Goal: Transaction & Acquisition: Purchase product/service

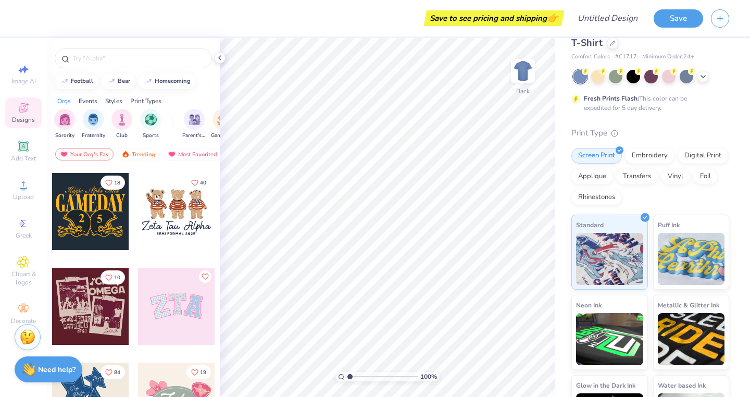
scroll to position [92, 0]
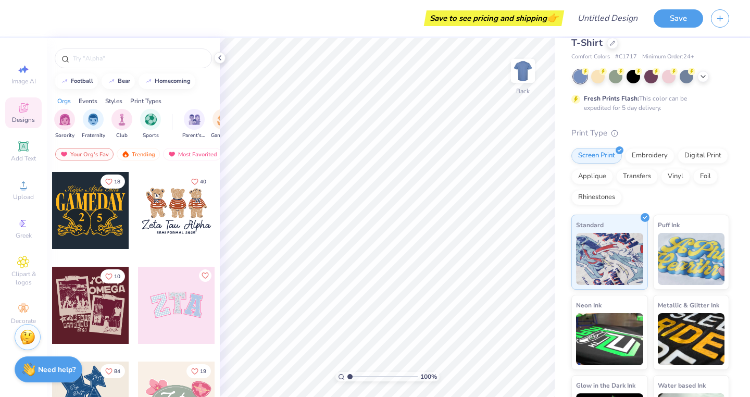
click at [166, 221] on div at bounding box center [176, 210] width 77 height 77
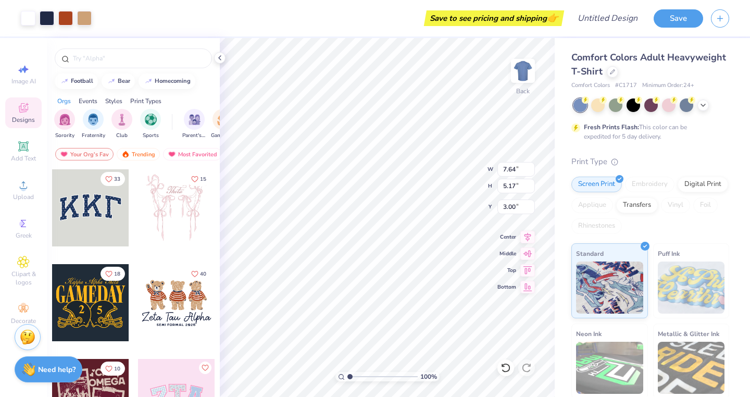
scroll to position [0, 0]
click at [615, 71] on icon at bounding box center [612, 70] width 5 height 5
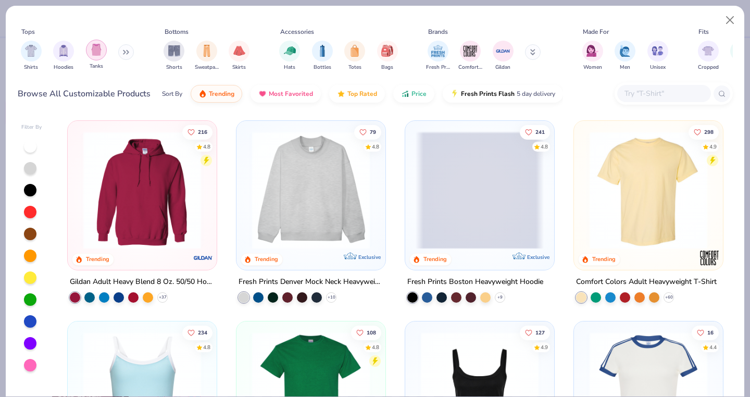
click at [95, 45] on img "filter for Tanks" at bounding box center [96, 50] width 11 height 12
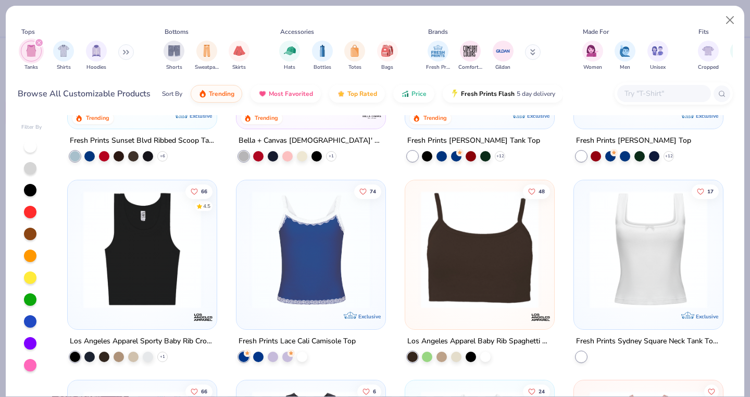
scroll to position [342, 0]
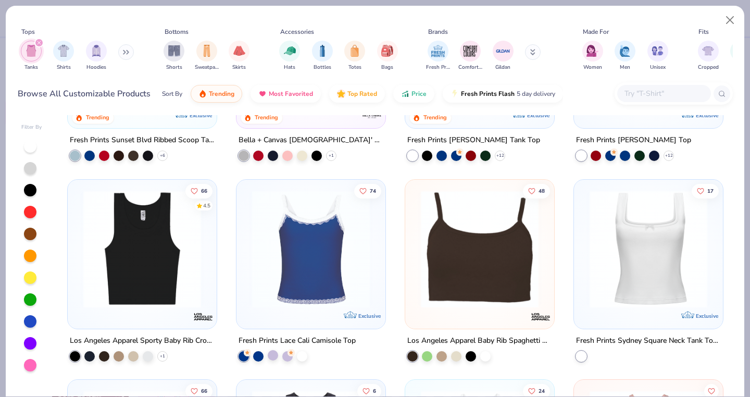
click at [270, 356] on div at bounding box center [273, 354] width 10 height 10
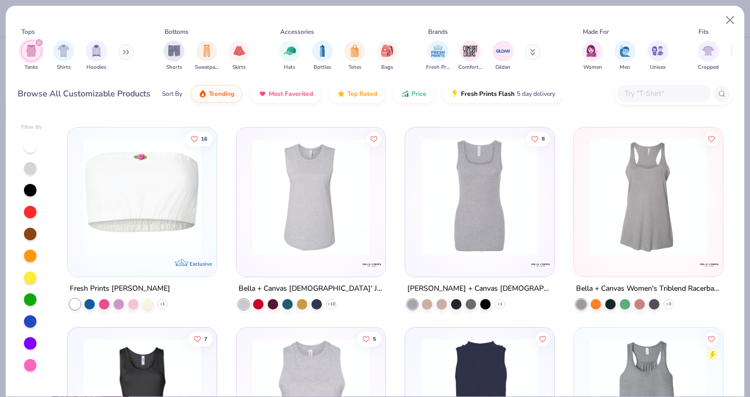
scroll to position [1999, 0]
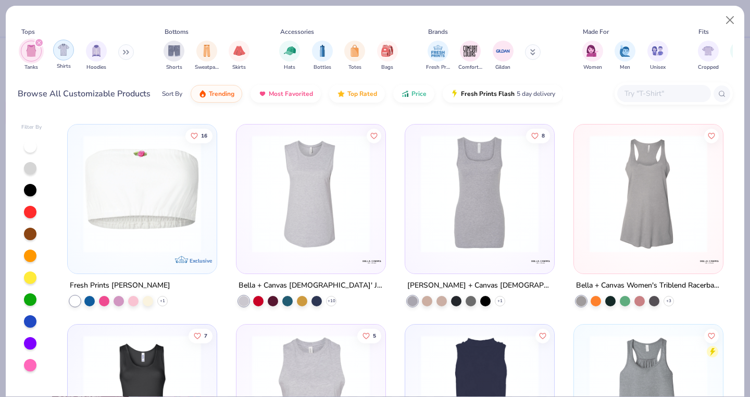
click at [65, 57] on div "filter for Shirts" at bounding box center [63, 50] width 21 height 21
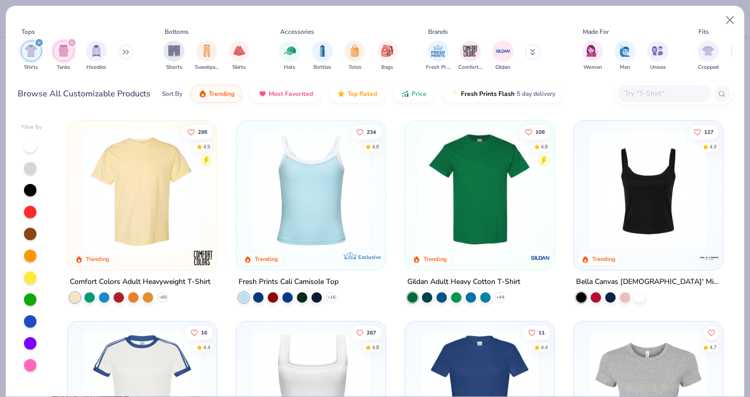
click at [39, 42] on icon "filter for Shirts" at bounding box center [39, 43] width 4 height 4
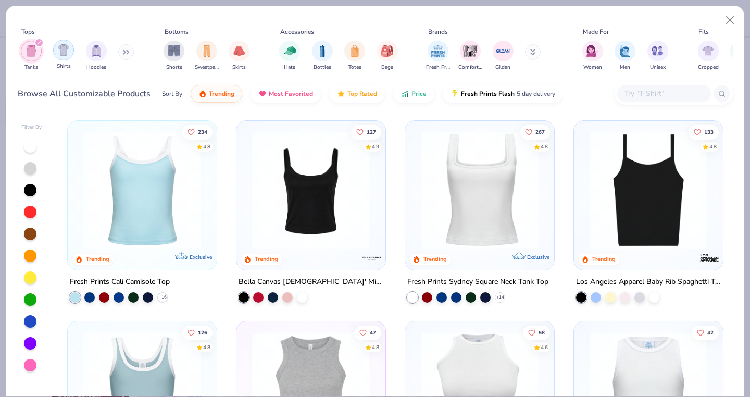
click at [64, 49] on img "filter for Shirts" at bounding box center [64, 50] width 12 height 12
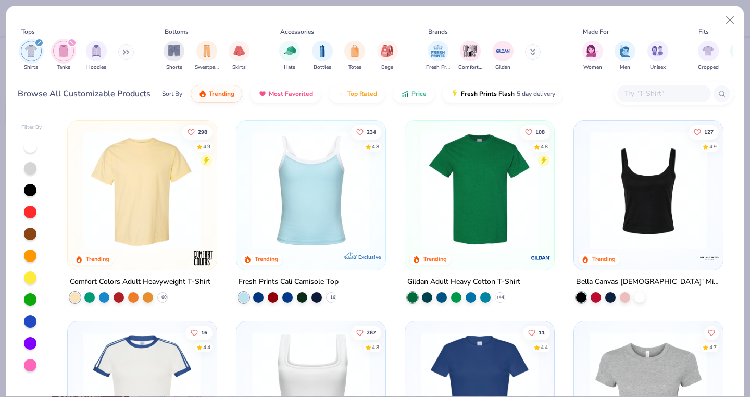
click at [71, 43] on icon "filter for Tanks" at bounding box center [71, 42] width 3 height 3
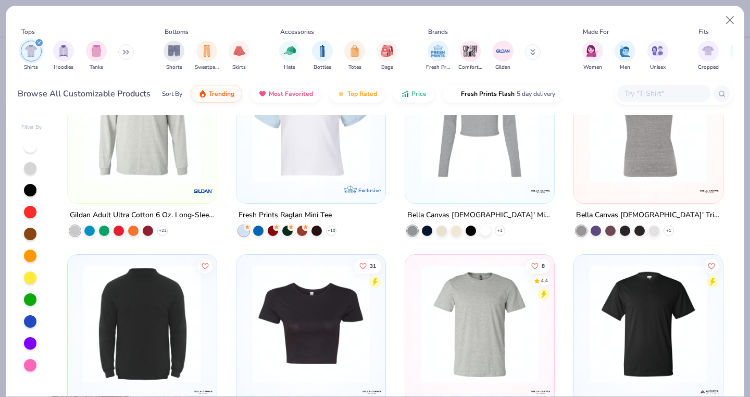
scroll to position [1872, 0]
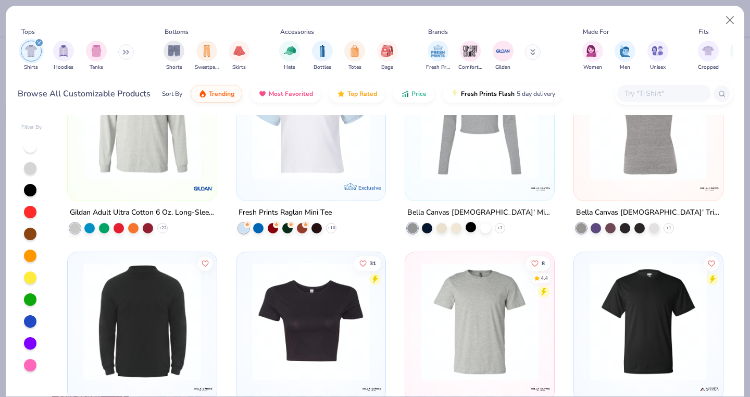
click at [465, 222] on div at bounding box center [470, 226] width 10 height 10
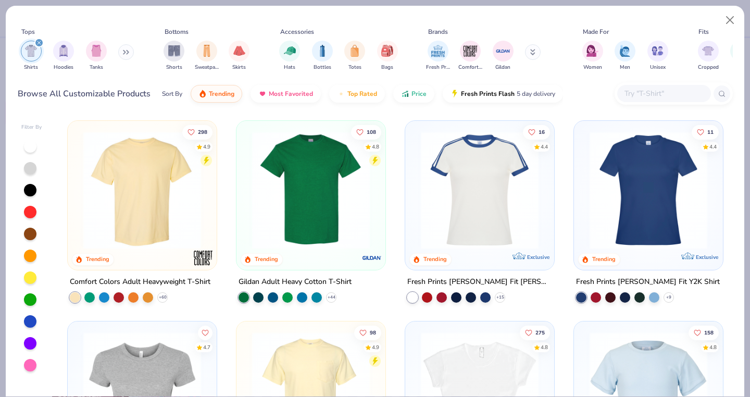
scroll to position [0, 0]
click at [729, 19] on button "Close" at bounding box center [730, 20] width 20 height 20
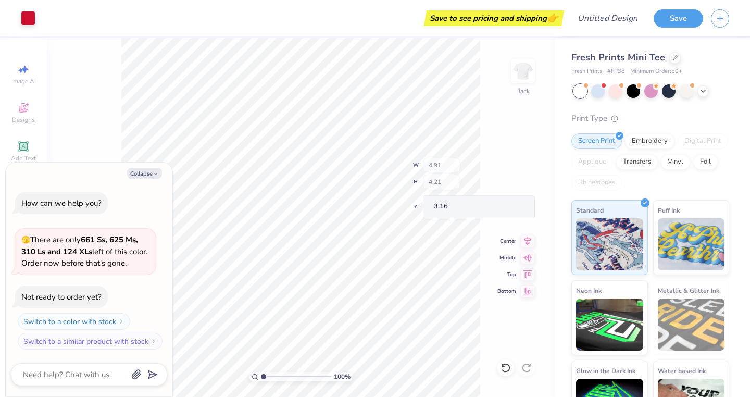
type textarea "x"
type input "3.57"
type input "1.39"
type input "3.81"
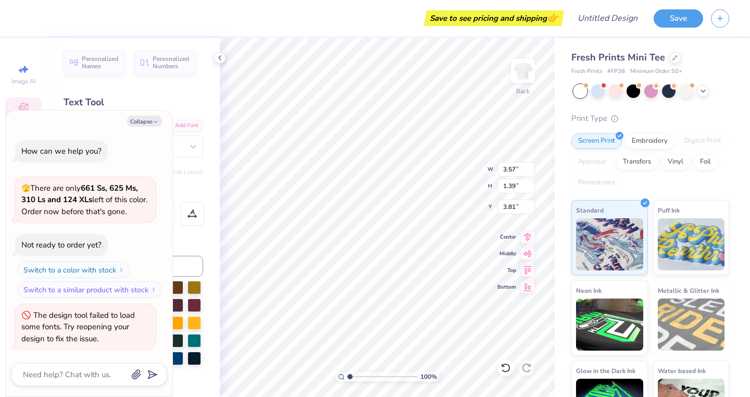
scroll to position [8, 2]
type textarea "x"
type textarea "L"
type textarea "x"
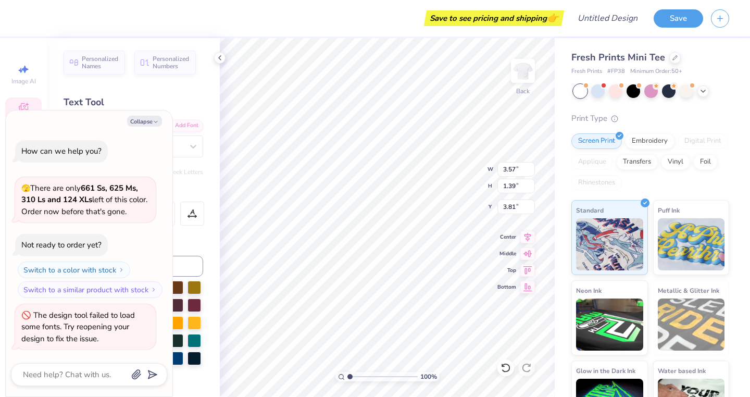
type textarea "La"
type textarea "x"
type textarea "Lam"
type textarea "x"
type textarea "Lamb"
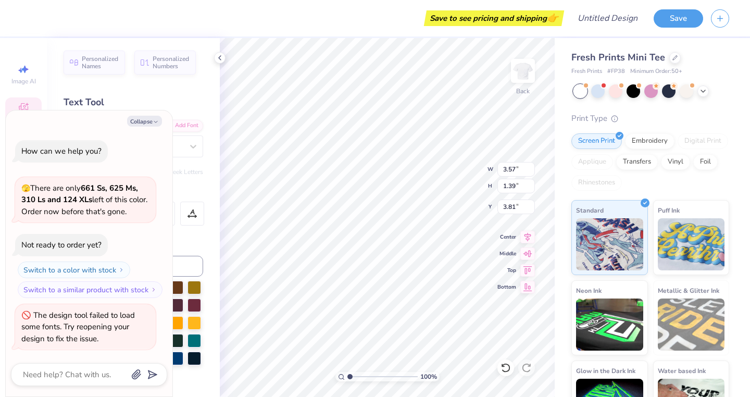
type textarea "x"
type textarea "Lambd"
type textarea "x"
type textarea "Lambda"
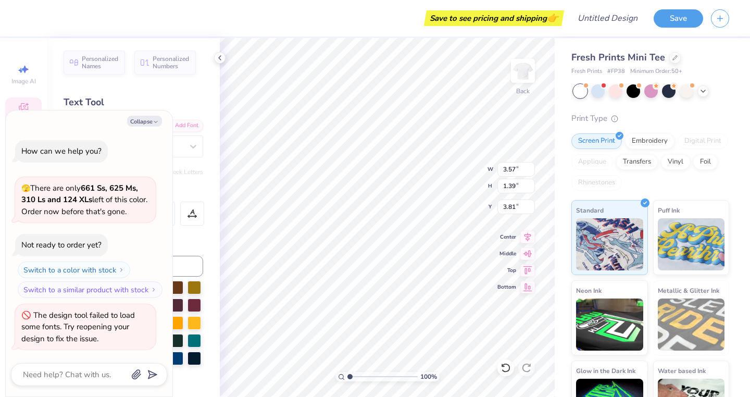
type textarea "x"
type input "4.04"
type input "1.06"
type input "4.88"
type textarea "x"
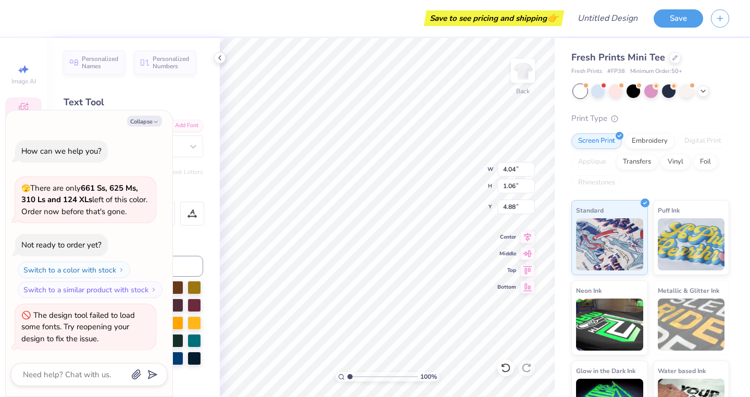
type textarea "T Pi"
type textarea "x"
type textarea "Th Pi"
type textarea "x"
type textarea "The Pi"
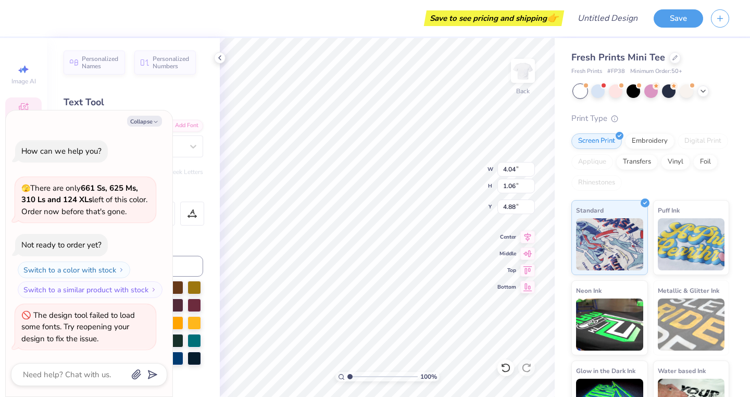
type textarea "x"
type textarea "Thet Pi"
type textarea "x"
type textarea "Theta Pi"
type textarea "x"
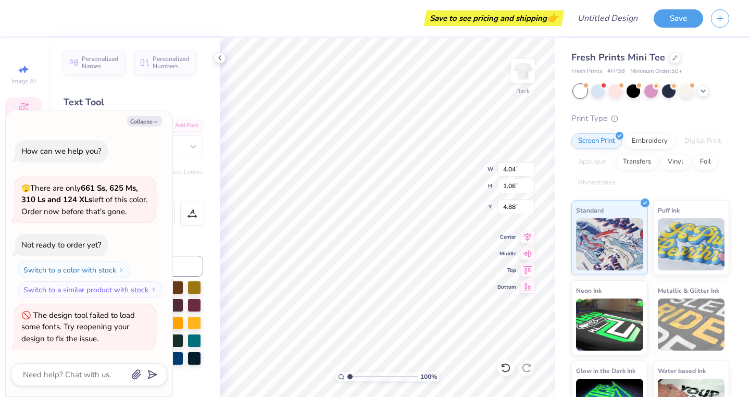
type textarea "Theta N"
type textarea "x"
type textarea "Theta Nu"
type textarea "x"
type textarea "est. 1"
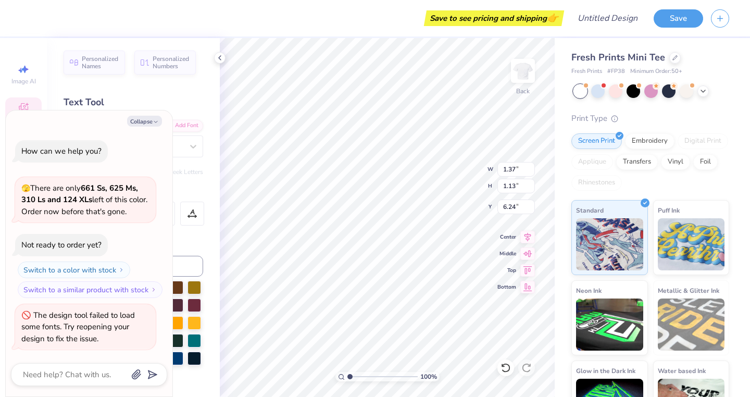
type textarea "x"
type textarea "est. 19"
type textarea "x"
type textarea "est. 198"
type textarea "x"
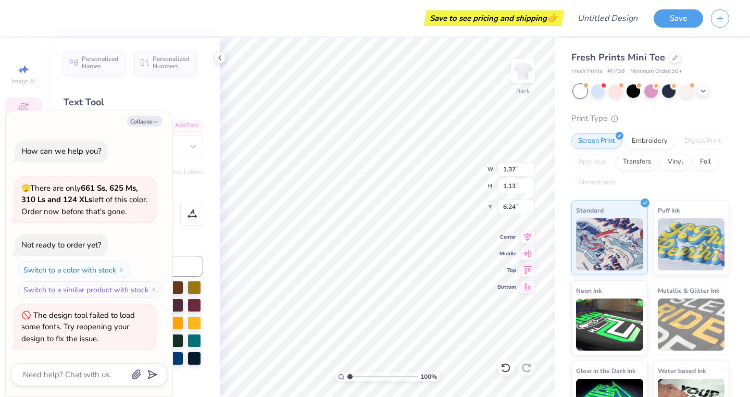
type textarea "est. 1986"
type textarea "x"
type input "5.12"
type textarea "x"
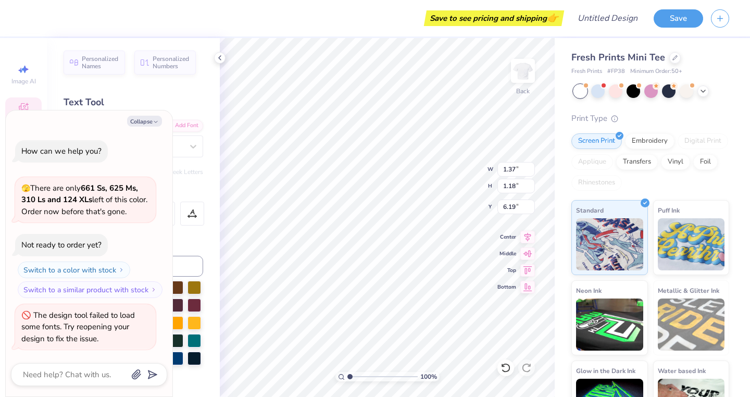
type input "6.35"
type textarea "x"
type textarea "c ct"
type textarea "x"
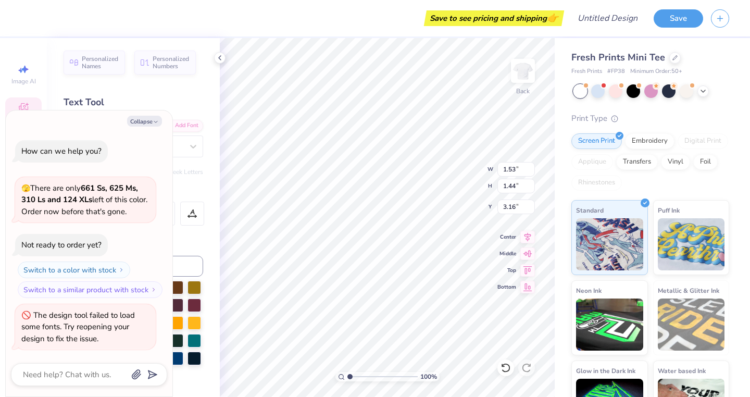
type textarea "ch ct"
type textarea "x"
type textarea "chi ct"
type textarea "x"
type textarea "chic ct"
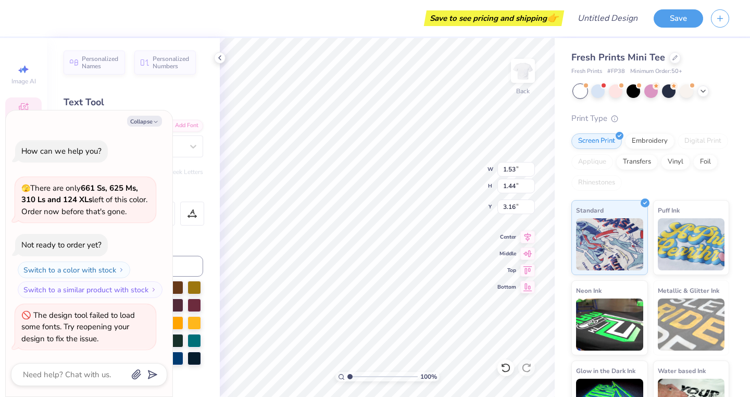
type textarea "x"
type textarea "chica ct"
type textarea "x"
type textarea "chic ct"
type textarea "x"
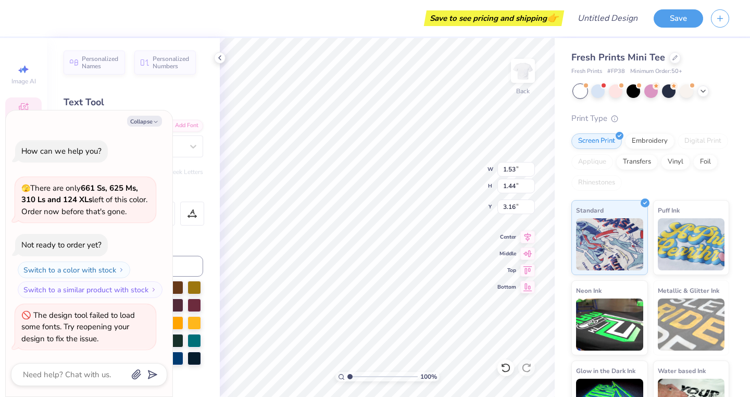
type textarea "chico ct"
type textarea "x"
type textarea "chico c"
type textarea "x"
type textarea "chico ca"
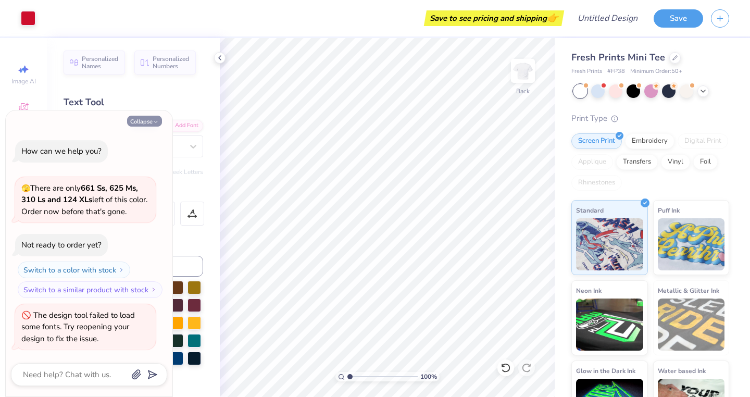
click at [150, 126] on button "Collapse" at bounding box center [144, 121] width 35 height 11
type textarea "x"
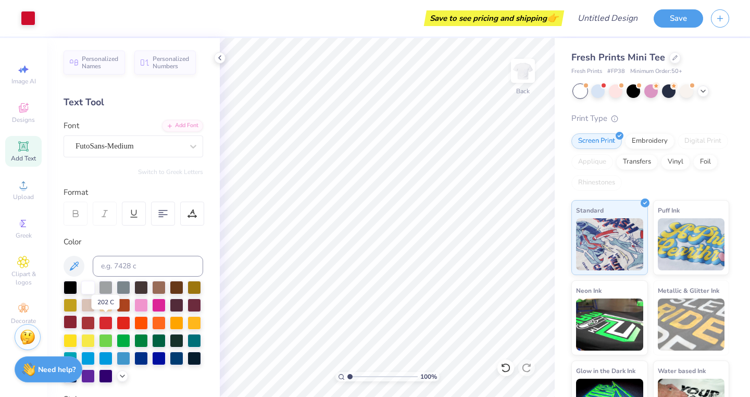
click at [77, 321] on div at bounding box center [71, 322] width 14 height 14
click at [77, 320] on div at bounding box center [71, 322] width 14 height 14
click at [77, 321] on div at bounding box center [71, 322] width 14 height 14
click at [95, 322] on div at bounding box center [88, 322] width 14 height 14
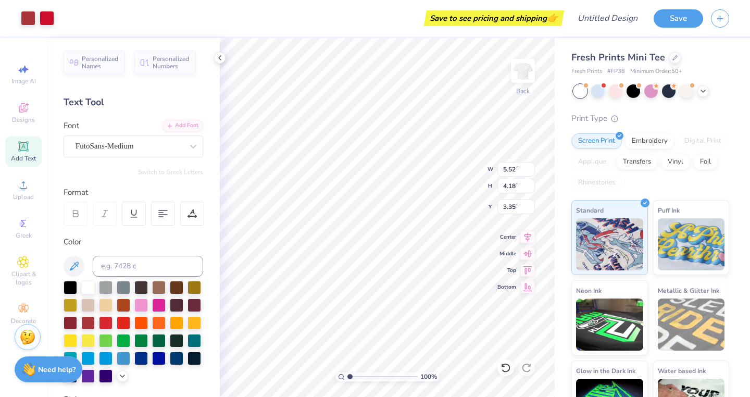
scroll to position [0, 0]
click at [77, 319] on div at bounding box center [71, 322] width 14 height 14
type input "4.62"
type input "1.03"
type input "5.12"
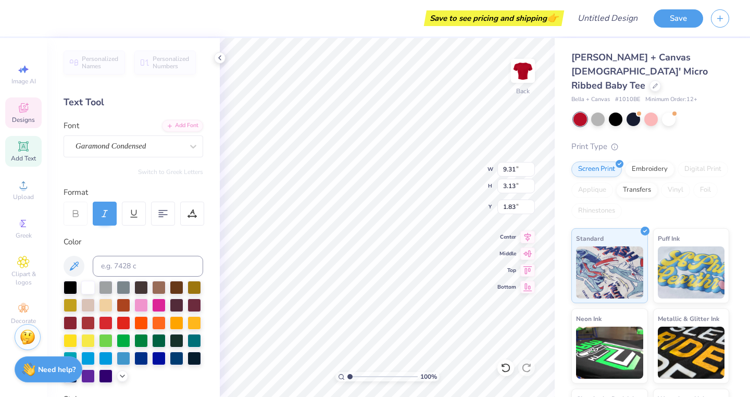
scroll to position [8, 5]
type textarea "Lambda Theta Nu"
type input "3.29"
type input "0.73"
type input "10.95"
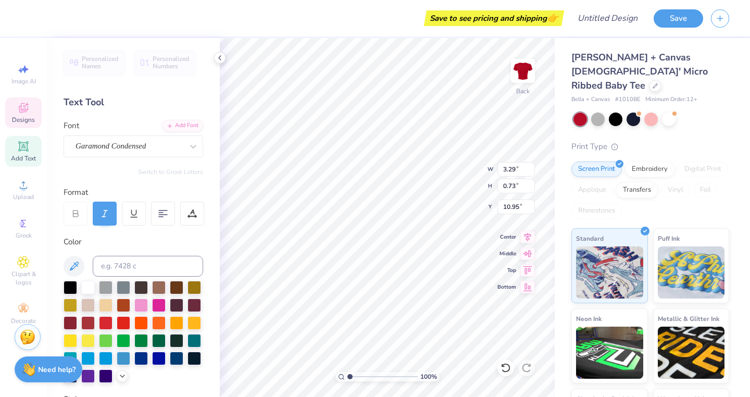
type textarea "Est. 1986"
click at [669, 111] on div at bounding box center [669, 118] width 14 height 14
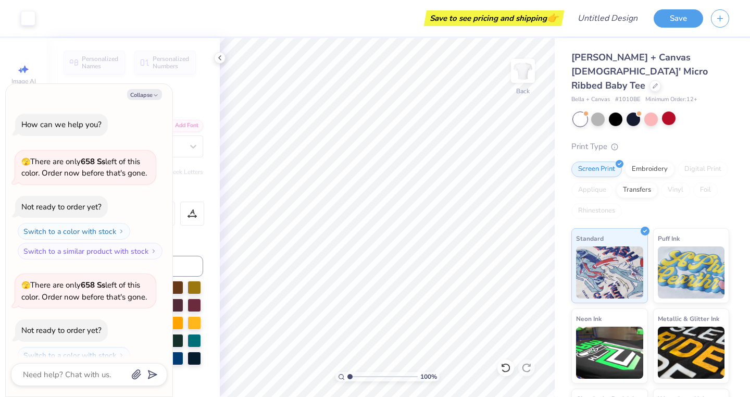
scroll to position [32, 0]
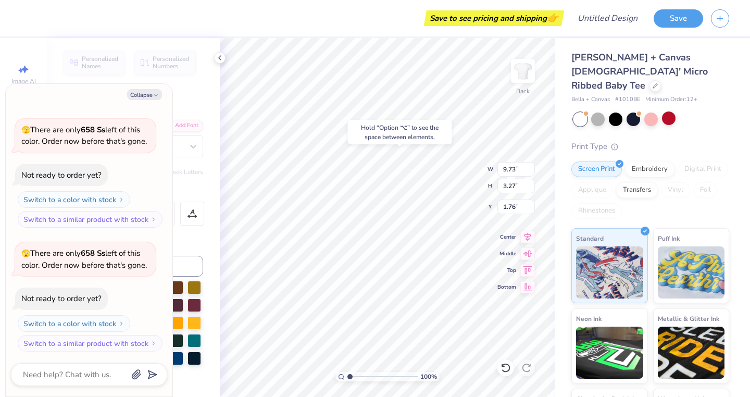
type textarea "x"
type input "2.09"
type textarea "x"
type input "1.76"
click at [148, 91] on button "Collapse" at bounding box center [144, 94] width 35 height 11
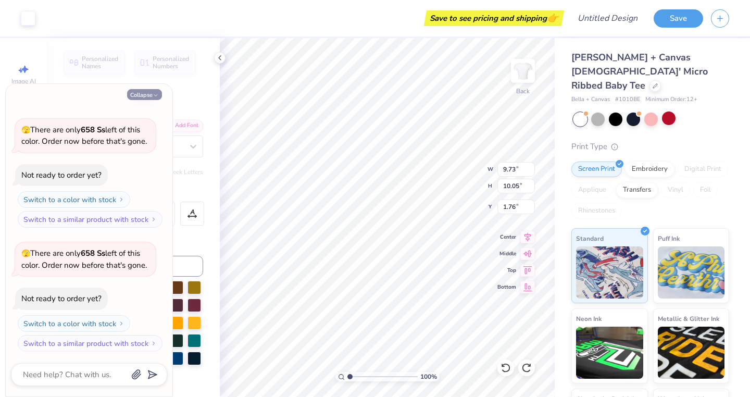
type textarea "x"
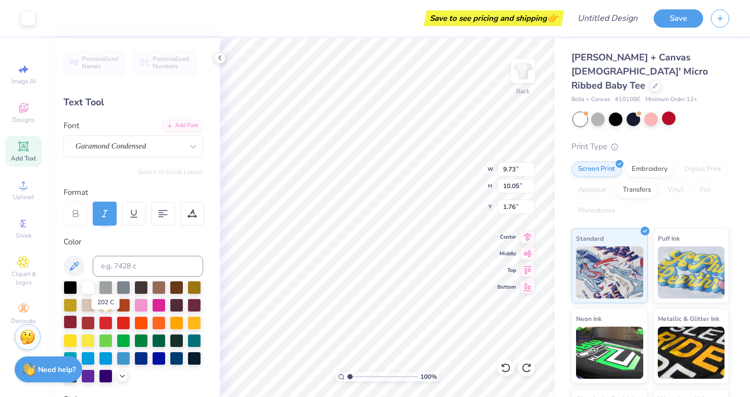
click at [77, 325] on div at bounding box center [71, 322] width 14 height 14
click at [77, 322] on div at bounding box center [71, 322] width 14 height 14
click at [77, 324] on div at bounding box center [71, 322] width 14 height 14
click at [77, 322] on div at bounding box center [71, 322] width 14 height 14
click at [187, 311] on div at bounding box center [194, 304] width 14 height 14
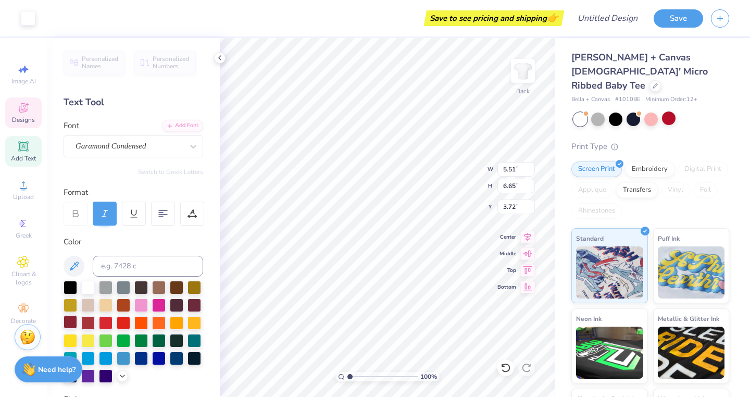
click at [77, 321] on div at bounding box center [71, 322] width 14 height 14
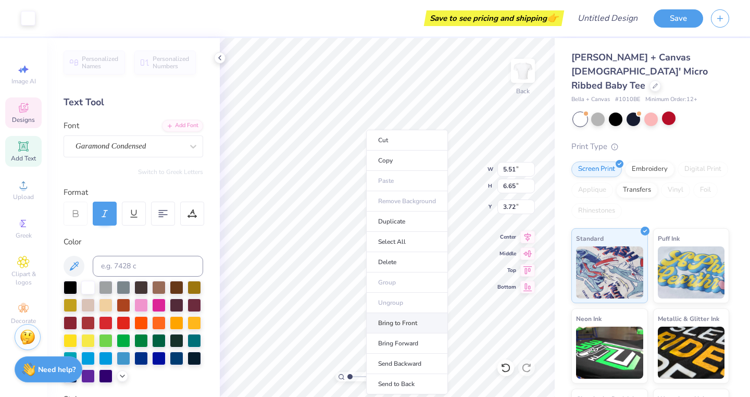
click at [413, 323] on li "Bring to Front" at bounding box center [407, 323] width 82 height 20
click at [389, 364] on li "Send Backward" at bounding box center [411, 363] width 82 height 20
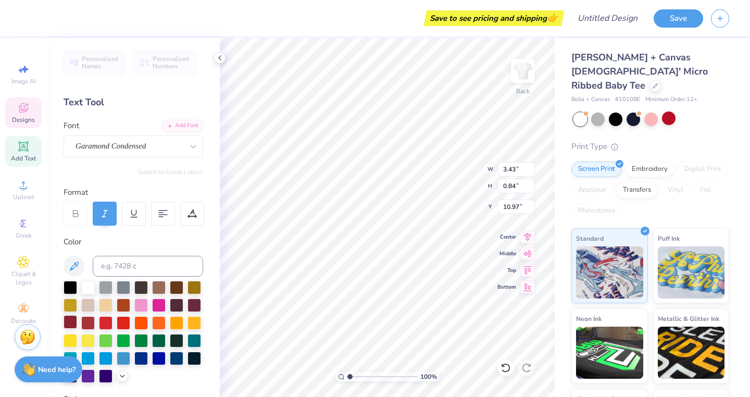
click at [77, 322] on div at bounding box center [71, 322] width 14 height 14
click at [187, 293] on div at bounding box center [194, 287] width 14 height 14
click at [77, 319] on div at bounding box center [71, 322] width 14 height 14
type input "6.26"
click at [187, 311] on div at bounding box center [194, 304] width 14 height 14
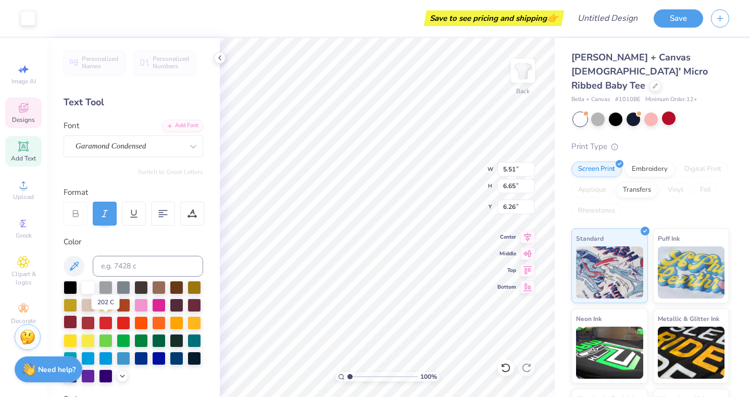
click at [77, 323] on div at bounding box center [71, 322] width 14 height 14
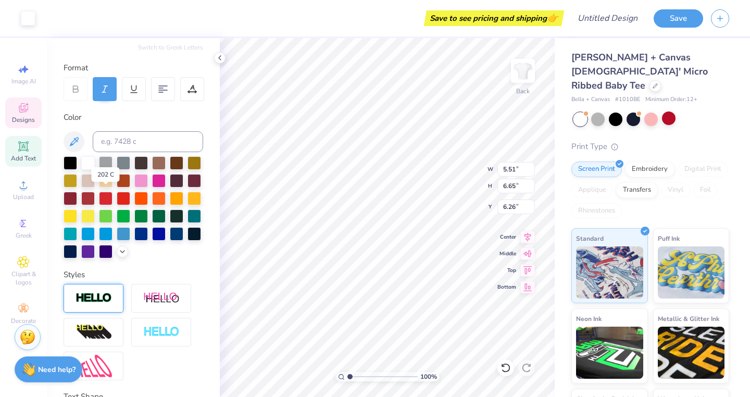
scroll to position [128, 0]
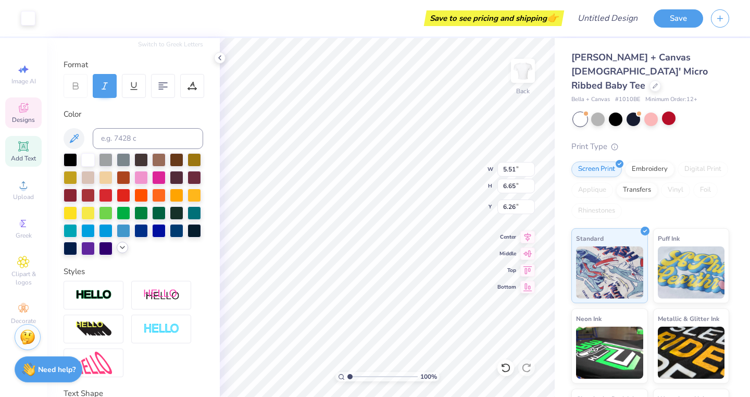
click at [118, 251] on icon at bounding box center [122, 247] width 8 height 8
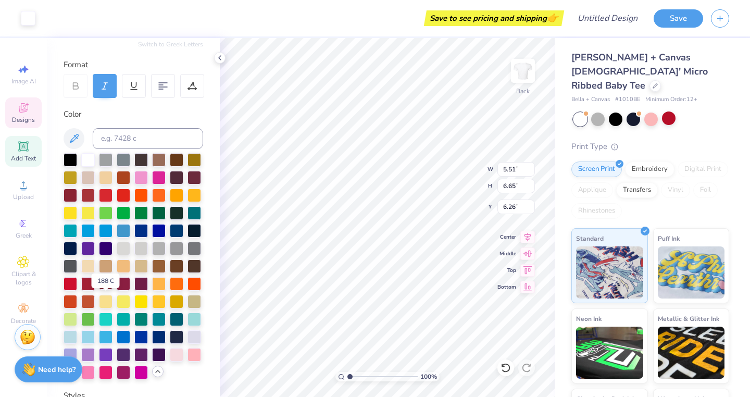
click at [108, 289] on div at bounding box center [106, 283] width 14 height 14
click at [127, 289] on div at bounding box center [124, 283] width 14 height 14
click at [30, 20] on div at bounding box center [28, 17] width 15 height 15
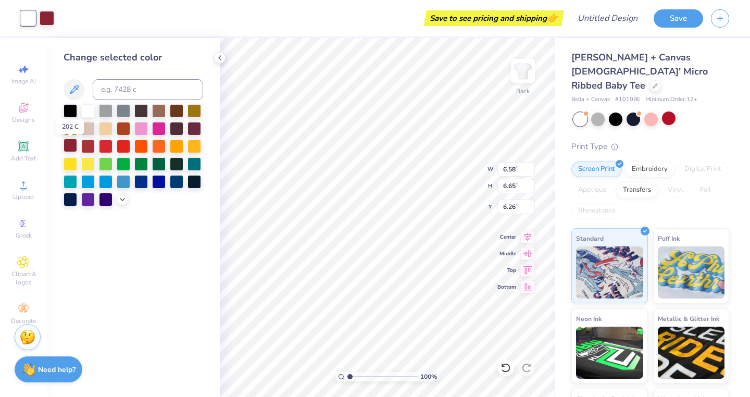
click at [71, 150] on div at bounding box center [71, 145] width 14 height 14
click at [196, 128] on div at bounding box center [194, 128] width 14 height 14
click at [83, 146] on div at bounding box center [88, 145] width 14 height 14
click at [72, 147] on div at bounding box center [71, 145] width 14 height 14
type input "4.05"
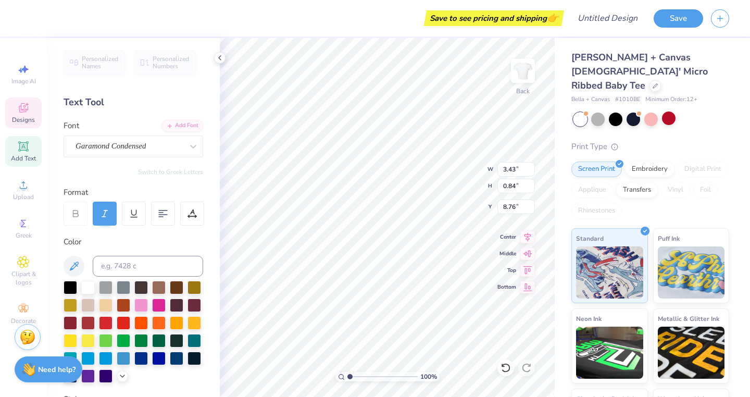
type input "12.18"
type input "5.51"
type input "6.65"
type input "3.90"
type input "3.43"
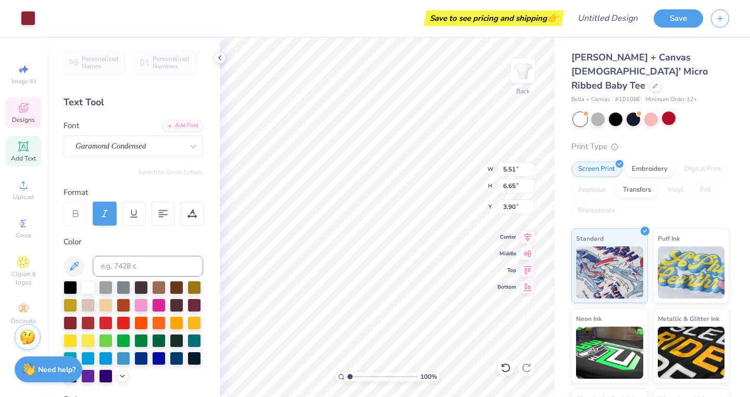
type input "0.84"
type input "10.98"
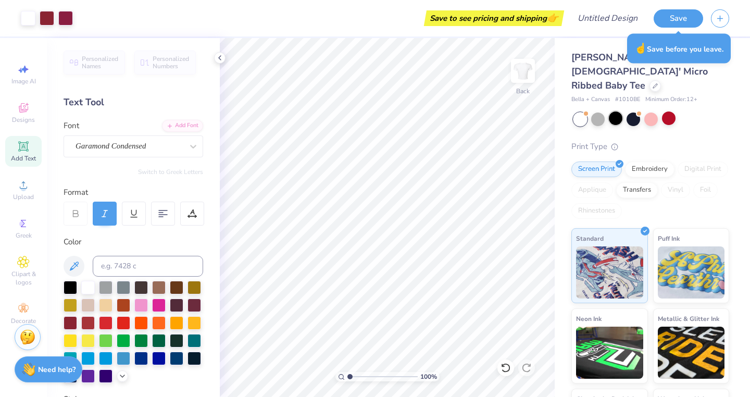
click at [613, 111] on div at bounding box center [616, 118] width 14 height 14
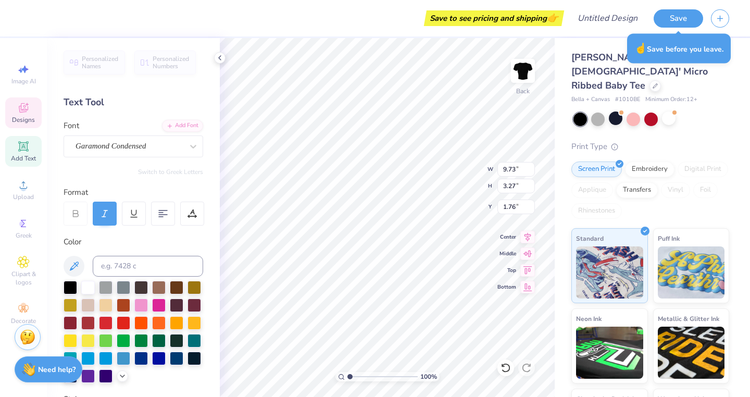
type input "1.37"
click at [43, 18] on div at bounding box center [47, 17] width 15 height 15
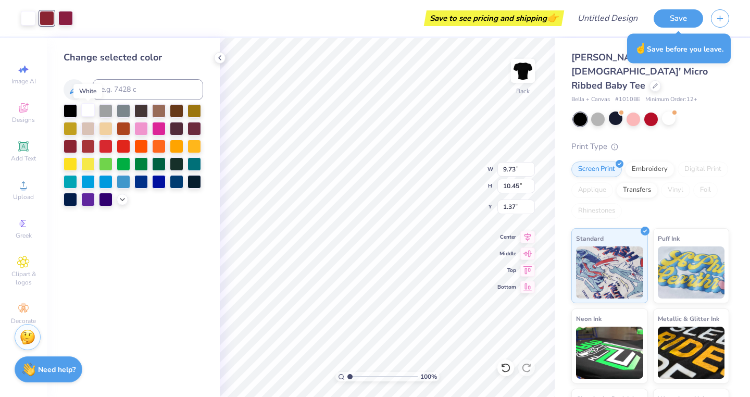
click at [87, 111] on div at bounding box center [88, 110] width 14 height 14
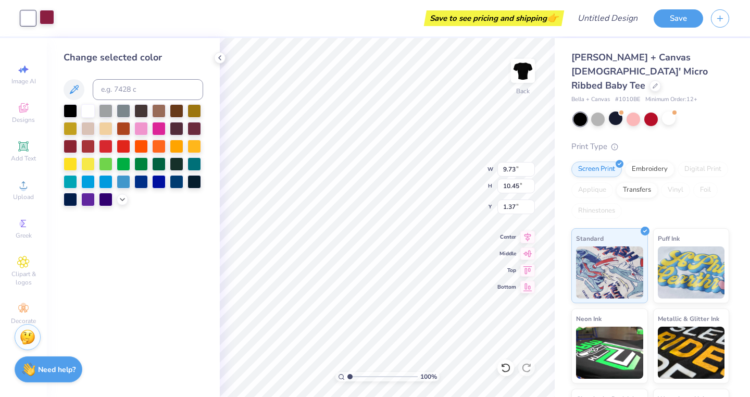
click at [44, 18] on div at bounding box center [47, 17] width 15 height 15
click at [84, 110] on div at bounding box center [88, 110] width 14 height 14
click at [91, 149] on div at bounding box center [88, 145] width 14 height 14
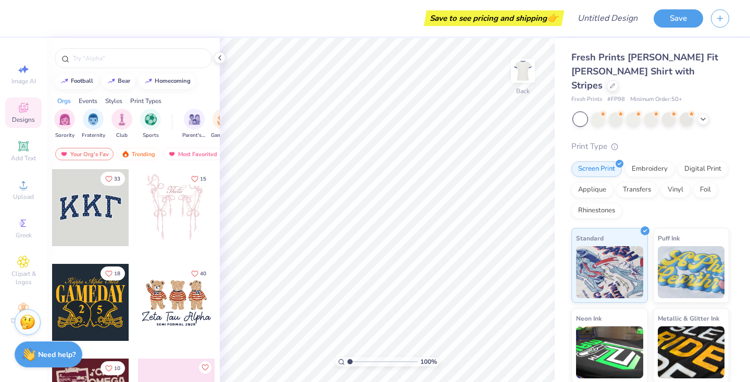
click at [581, 112] on div at bounding box center [580, 119] width 14 height 14
click at [702, 114] on icon at bounding box center [703, 118] width 8 height 8
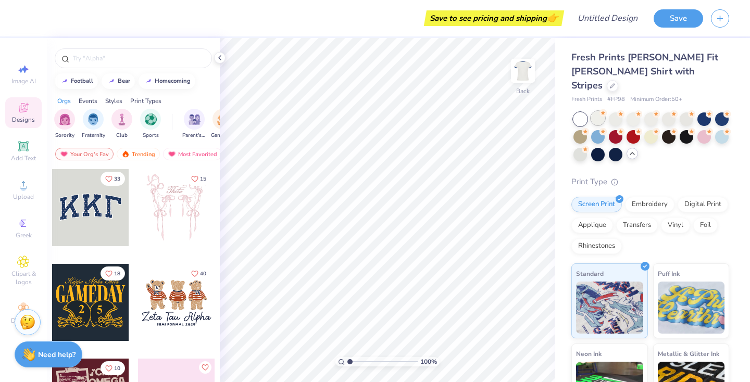
click at [601, 111] on div at bounding box center [598, 118] width 14 height 14
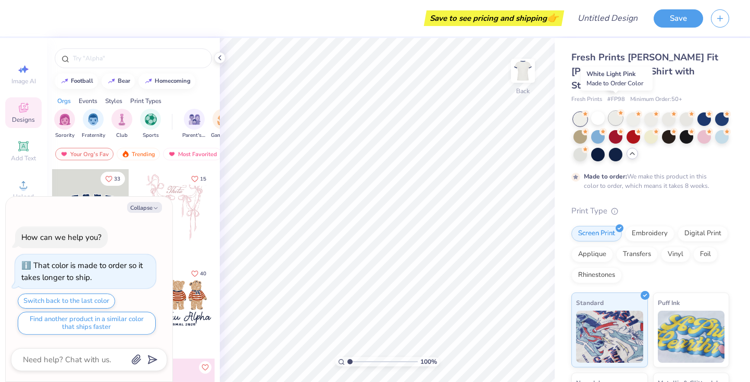
click at [618, 111] on div at bounding box center [616, 118] width 14 height 14
click at [624, 127] on circle at bounding box center [620, 130] width 7 height 7
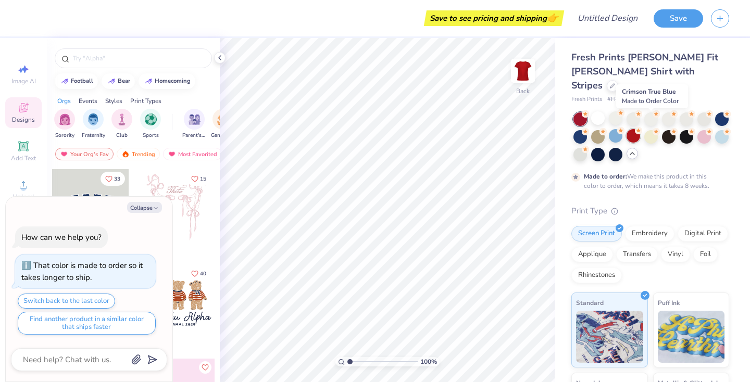
click at [640, 129] on div at bounding box center [633, 136] width 14 height 14
click at [587, 129] on div at bounding box center [580, 136] width 14 height 14
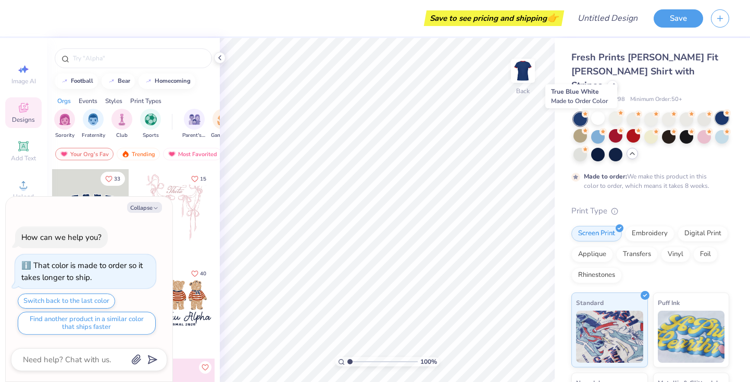
click at [715, 120] on div at bounding box center [722, 118] width 14 height 14
click at [593, 111] on div at bounding box center [598, 118] width 14 height 14
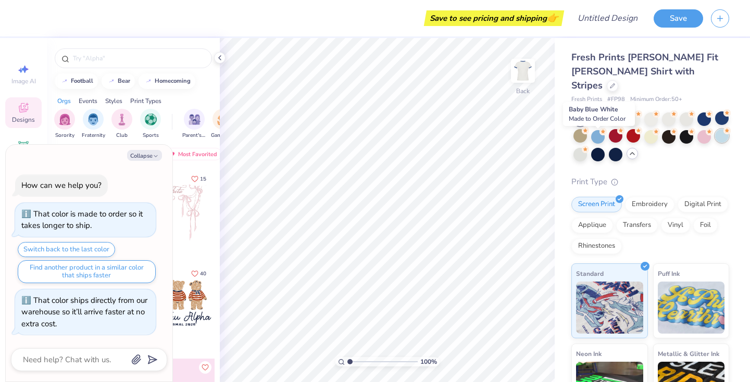
click at [715, 142] on div at bounding box center [722, 136] width 14 height 14
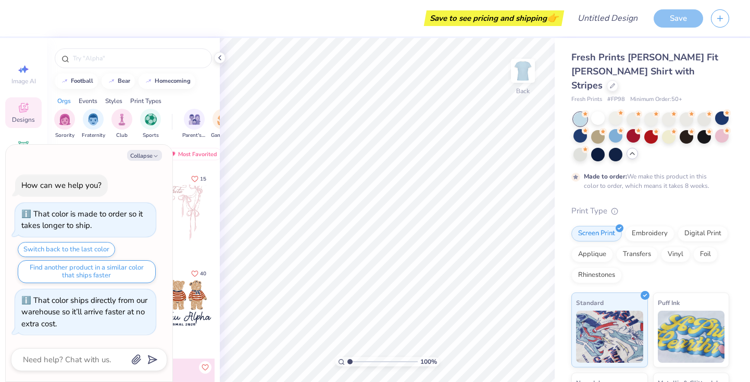
scroll to position [9, 0]
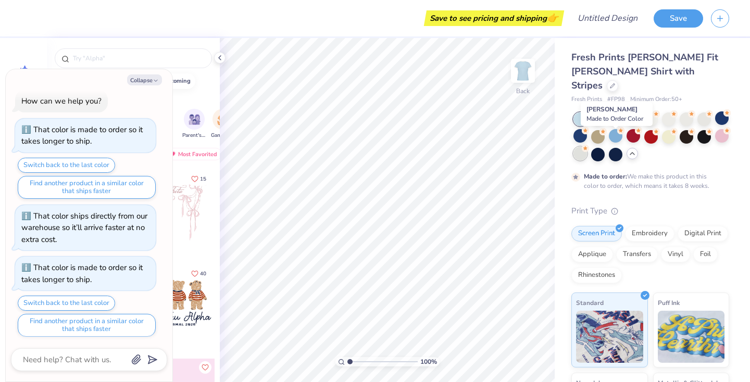
click at [587, 147] on div at bounding box center [580, 154] width 14 height 14
click at [715, 141] on div at bounding box center [722, 136] width 14 height 14
click at [604, 147] on div at bounding box center [598, 154] width 14 height 14
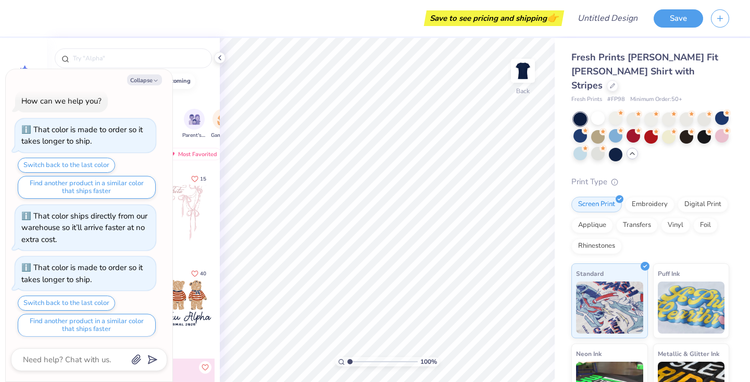
scroll to position [60, 0]
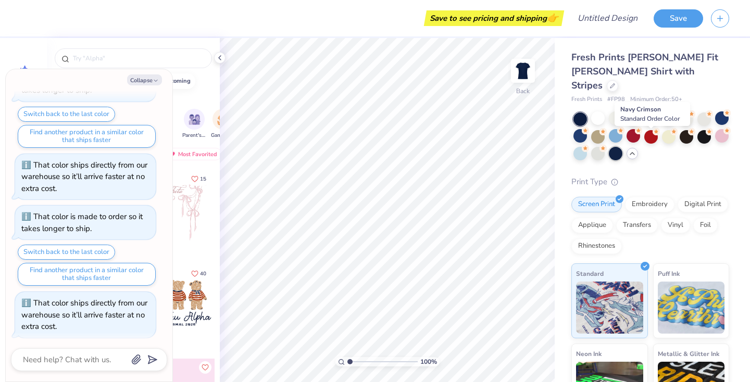
click at [622, 147] on div at bounding box center [616, 154] width 14 height 14
click at [602, 111] on div at bounding box center [598, 118] width 14 height 14
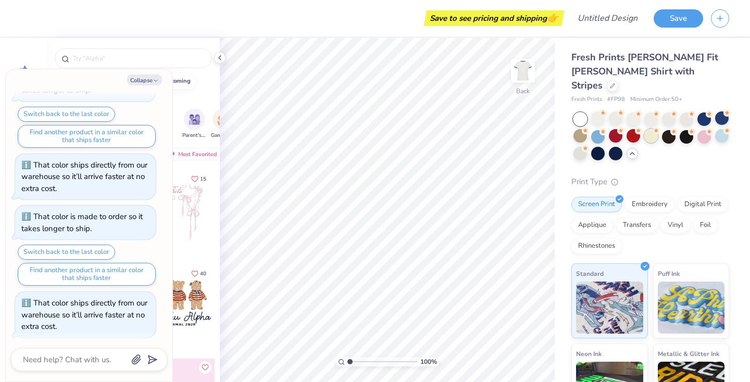
click at [657, 129] on div at bounding box center [651, 136] width 14 height 14
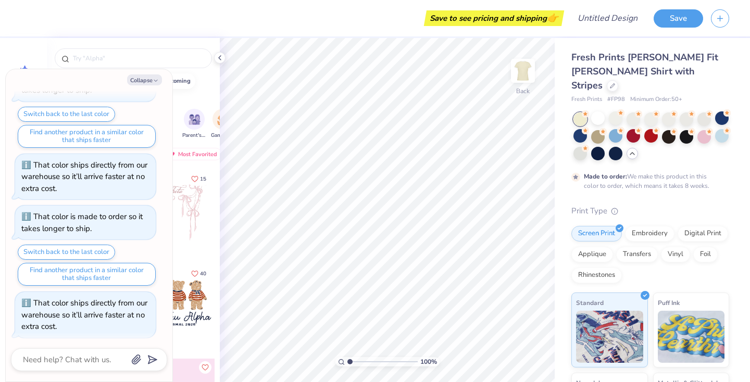
scroll to position [146, 0]
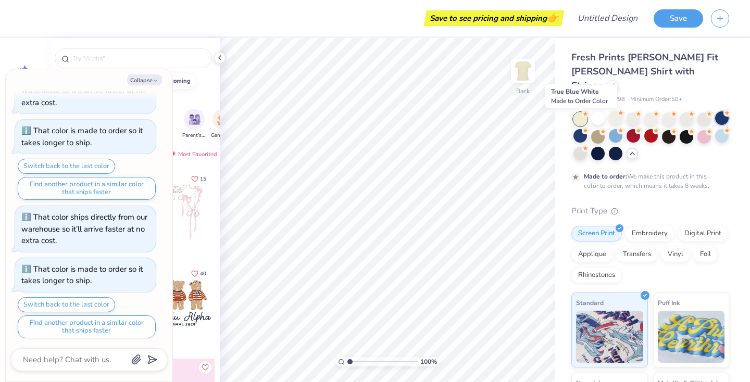
click at [715, 120] on div at bounding box center [722, 118] width 14 height 14
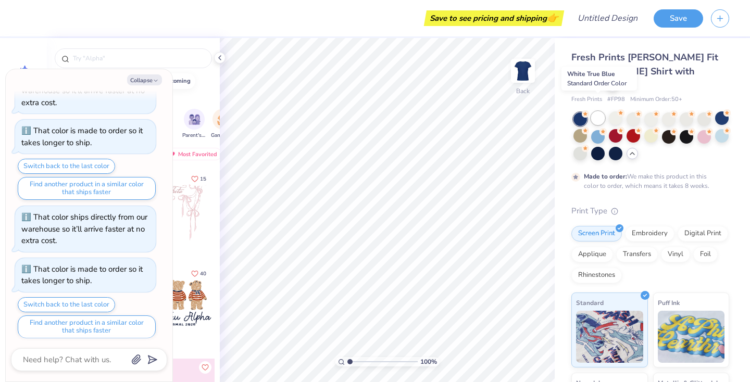
click at [597, 111] on div at bounding box center [598, 118] width 14 height 14
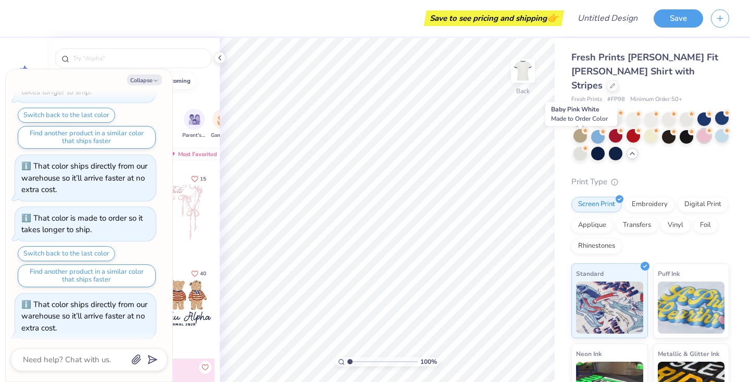
click at [705, 134] on circle at bounding box center [708, 130] width 7 height 7
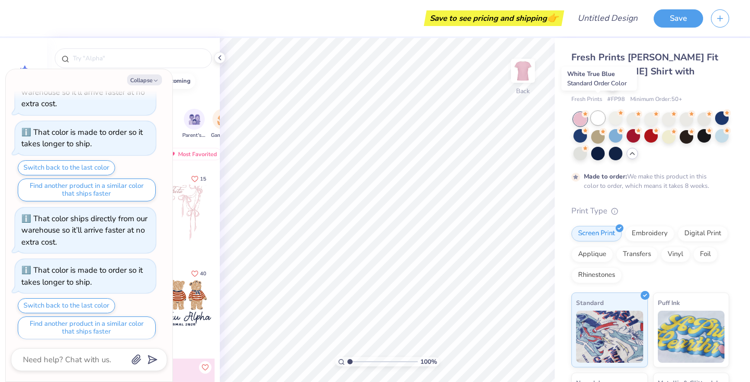
click at [593, 111] on div at bounding box center [598, 118] width 14 height 14
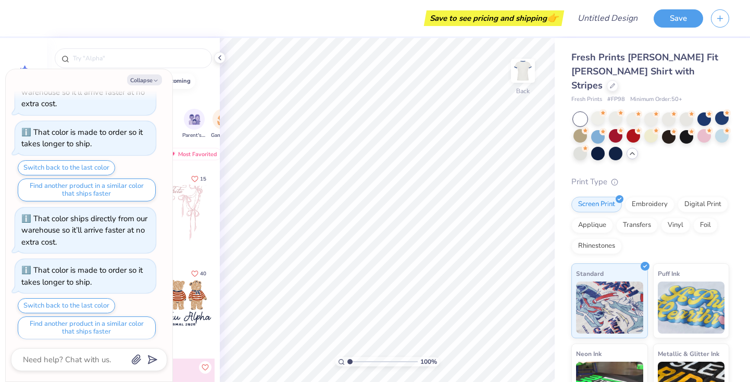
scroll to position [334, 0]
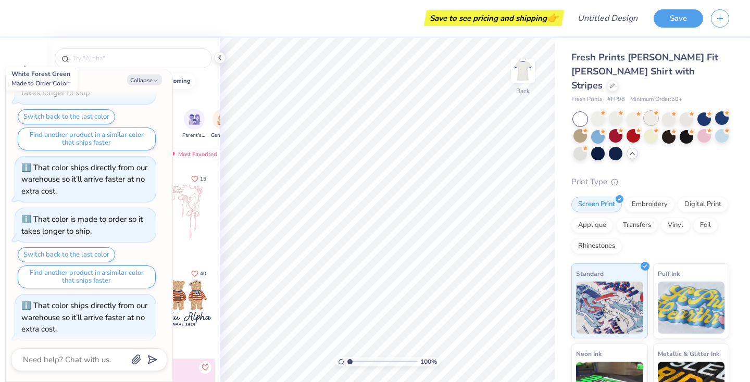
click at [644, 111] on div at bounding box center [651, 118] width 14 height 14
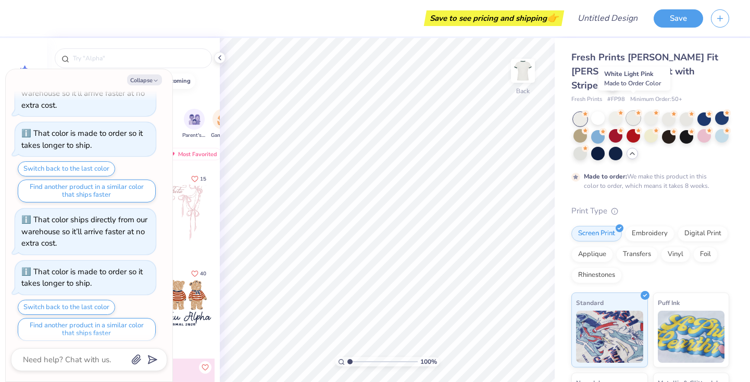
click at [631, 111] on div at bounding box center [633, 118] width 14 height 14
click at [614, 111] on div at bounding box center [616, 118] width 14 height 14
click at [670, 111] on div at bounding box center [669, 118] width 14 height 14
click at [686, 111] on div at bounding box center [686, 118] width 14 height 14
click at [156, 80] on icon "button" at bounding box center [156, 81] width 6 height 6
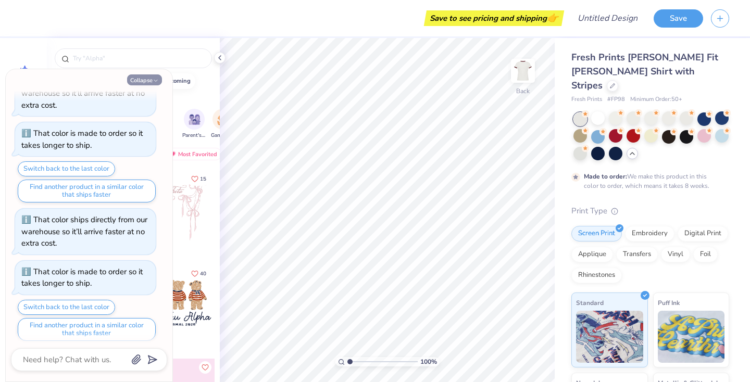
type textarea "x"
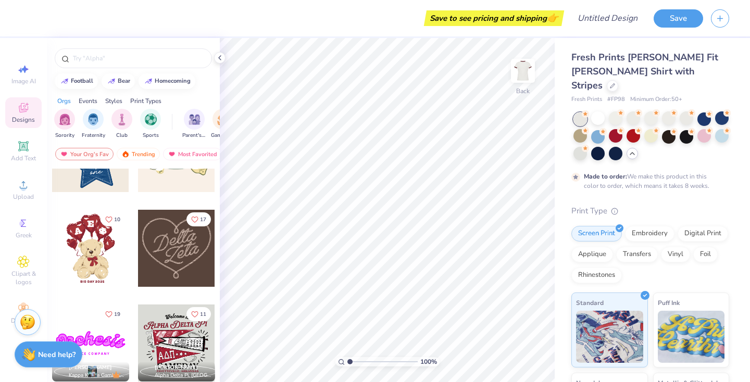
scroll to position [340, 0]
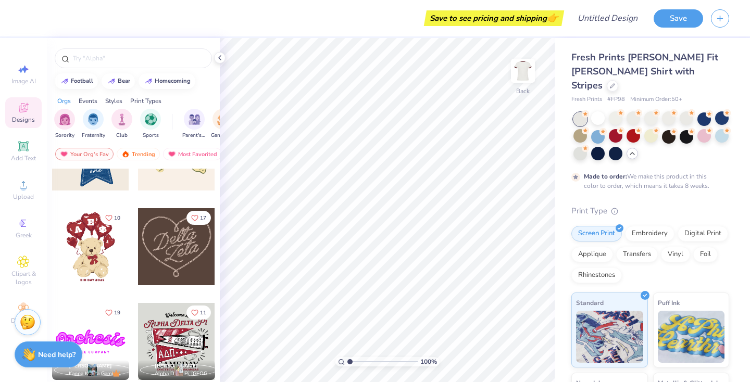
click at [94, 261] on div at bounding box center [90, 246] width 77 height 77
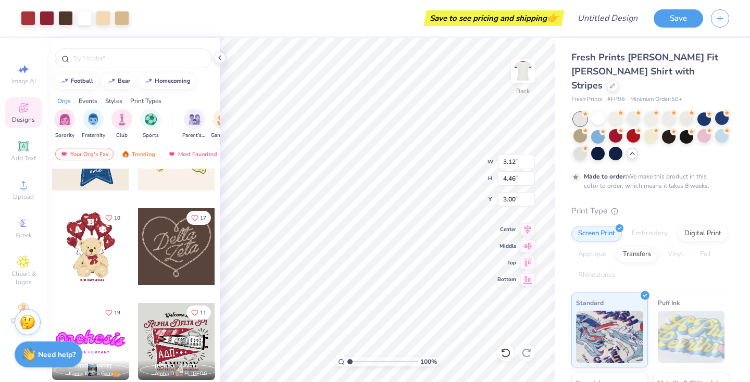
type input "7.17"
type input "10.25"
click at [24, 223] on icon at bounding box center [23, 223] width 5 height 7
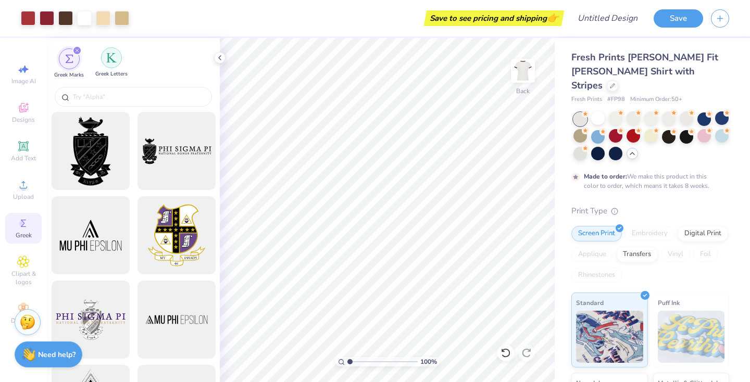
click at [111, 64] on div "filter for Greek Letters" at bounding box center [111, 57] width 21 height 21
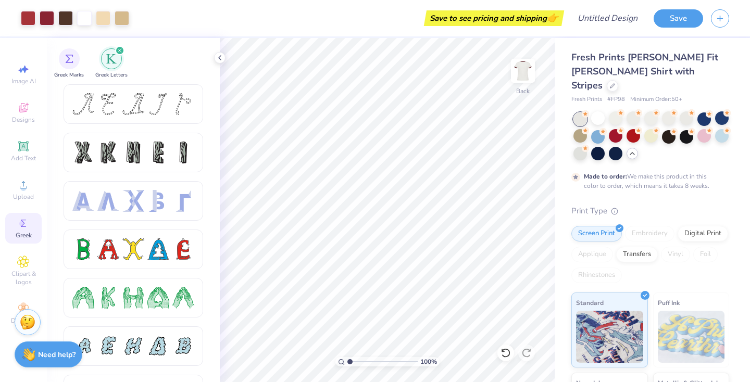
scroll to position [0, 0]
click at [28, 146] on icon at bounding box center [23, 146] width 12 height 12
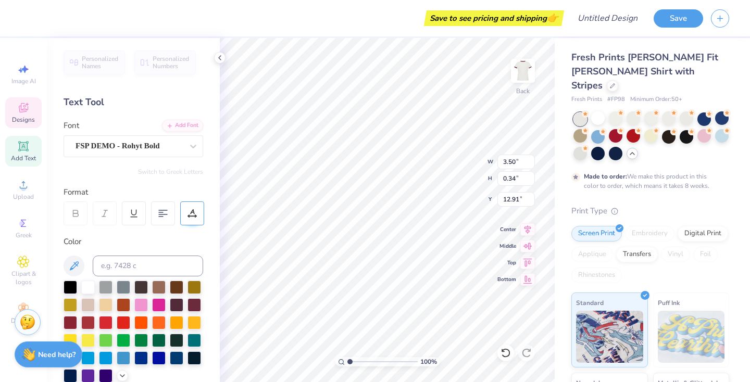
scroll to position [8, 4]
type textarea "="
type textarea "lambdas"
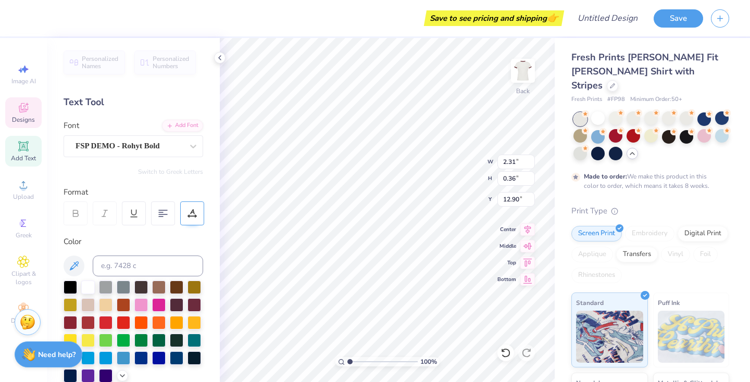
type textarea "bruin lambdas"
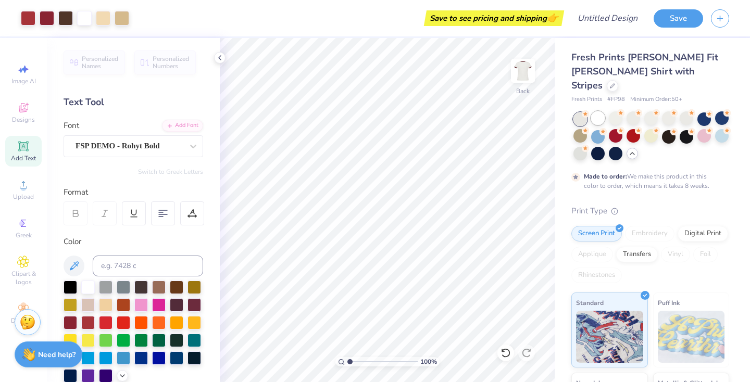
click at [597, 111] on div at bounding box center [598, 118] width 14 height 14
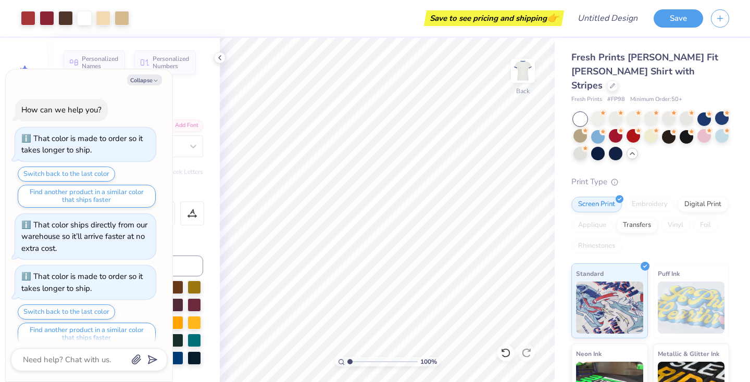
scroll to position [471, 0]
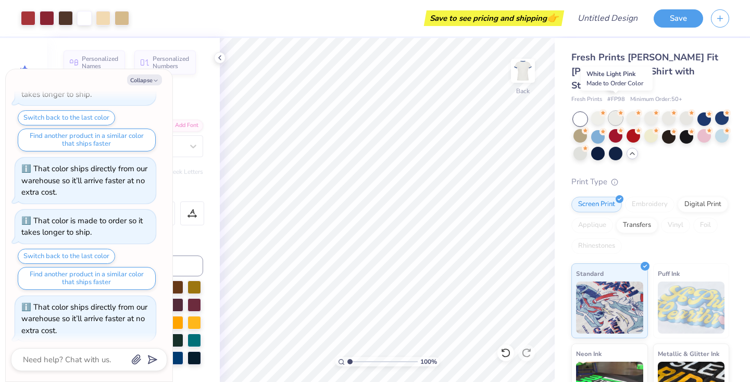
click at [612, 111] on div at bounding box center [616, 118] width 14 height 14
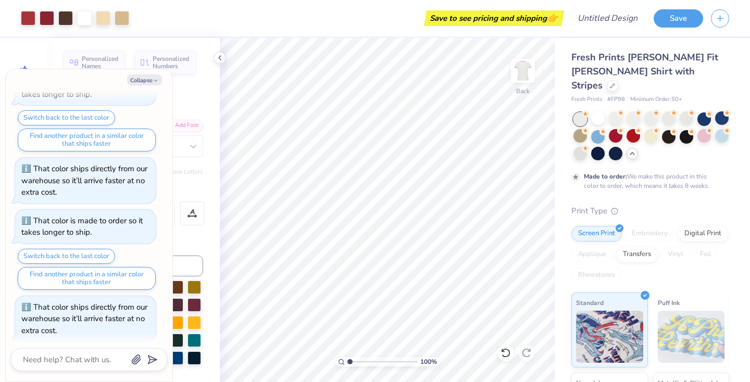
scroll to position [556, 0]
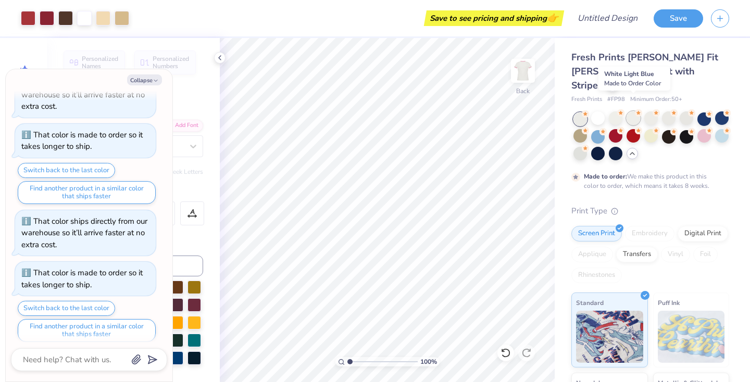
click at [632, 111] on div at bounding box center [633, 118] width 14 height 14
click at [653, 111] on div at bounding box center [651, 118] width 14 height 14
click at [673, 111] on div at bounding box center [669, 118] width 14 height 14
click at [686, 111] on div at bounding box center [686, 118] width 14 height 14
click at [142, 77] on button "Collapse" at bounding box center [144, 79] width 35 height 11
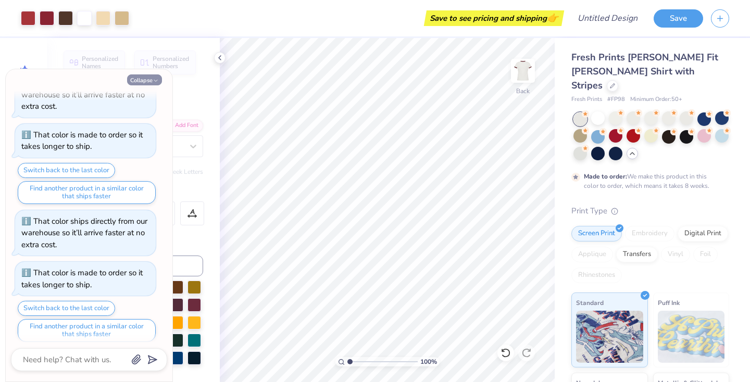
type textarea "x"
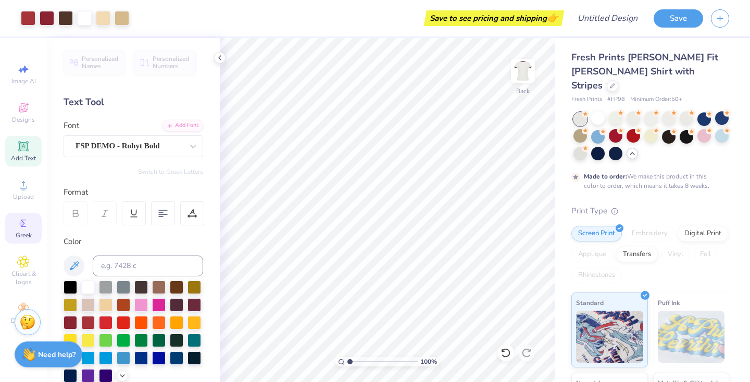
click at [17, 231] on span "Greek" at bounding box center [24, 235] width 16 height 8
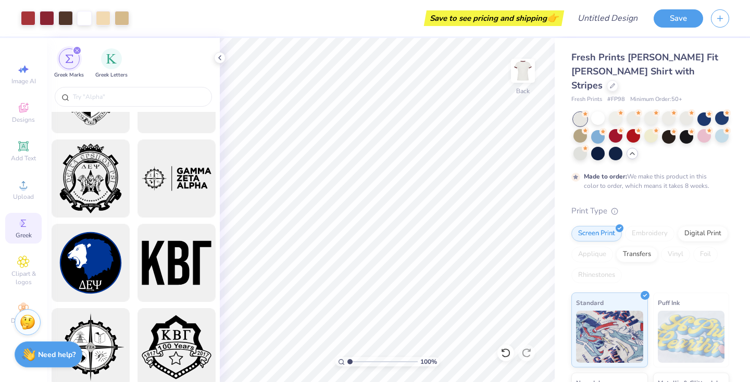
scroll to position [1443, 0]
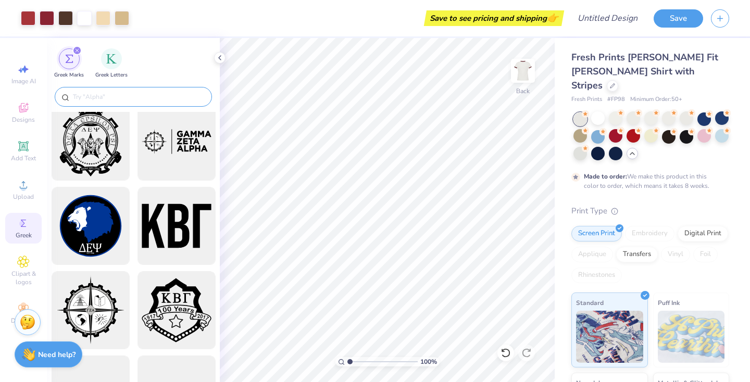
click at [116, 92] on input "text" at bounding box center [138, 97] width 133 height 10
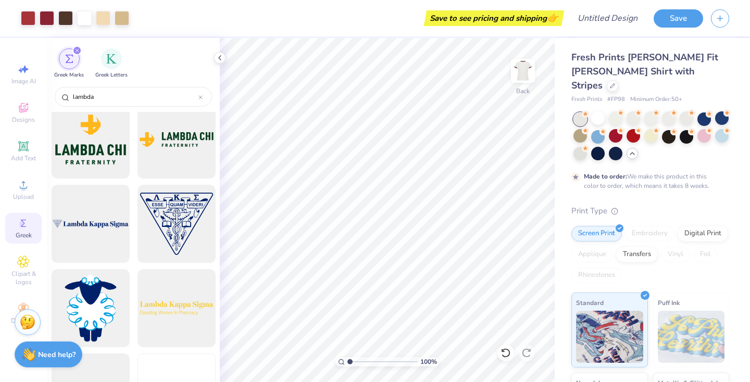
scroll to position [2717, 0]
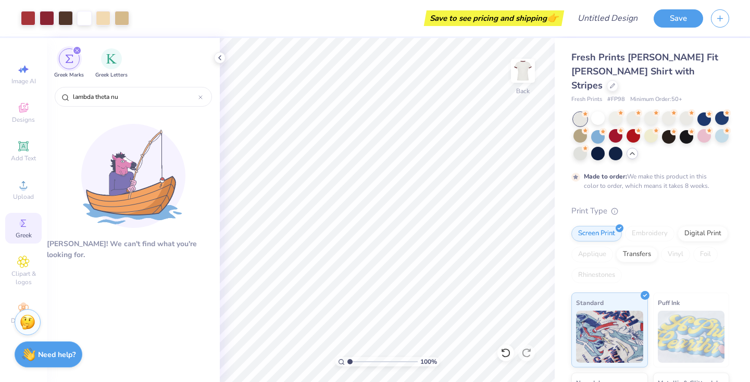
type input "lambda theta nu"
click at [115, 64] on div "filter for Greek Letters" at bounding box center [111, 57] width 21 height 21
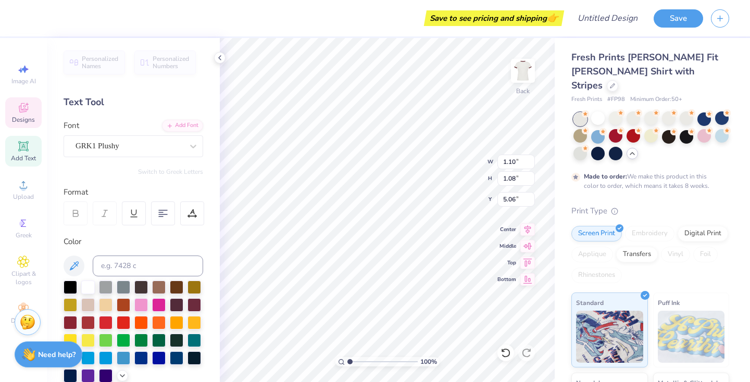
scroll to position [0, 0]
click at [99, 61] on span "Personalized Names" at bounding box center [100, 62] width 37 height 15
type input "9.32"
type input "1.50"
type input "9.25"
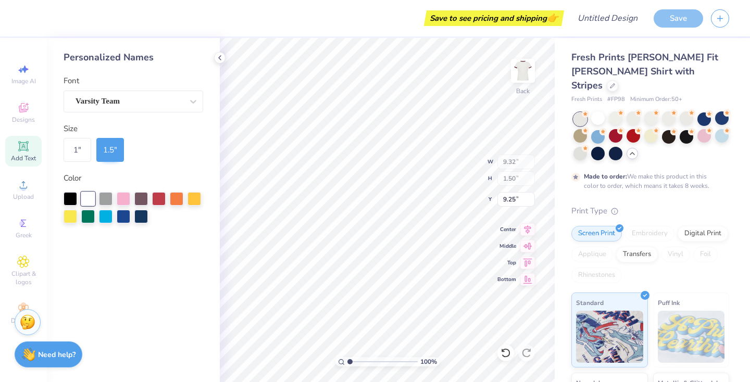
click at [30, 152] on div "Add Text" at bounding box center [23, 151] width 36 height 31
type input "4.53"
type input "1.31"
type input "9.34"
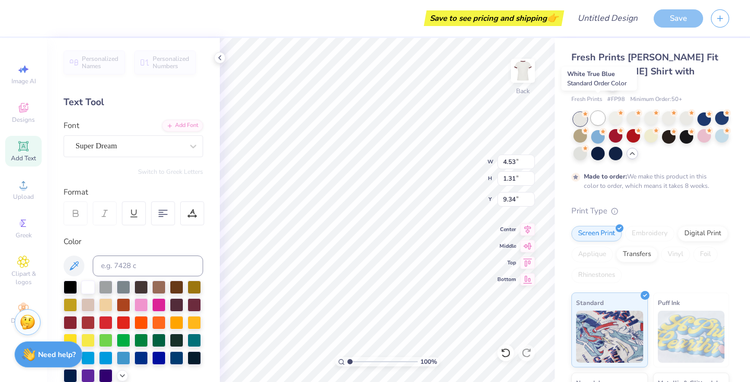
click at [593, 111] on div at bounding box center [598, 118] width 14 height 14
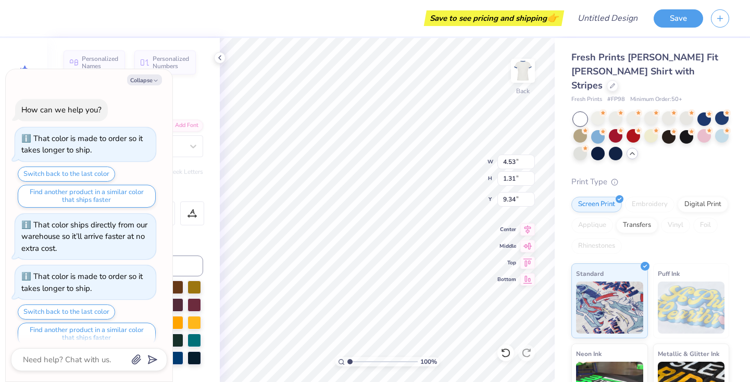
scroll to position [607, 0]
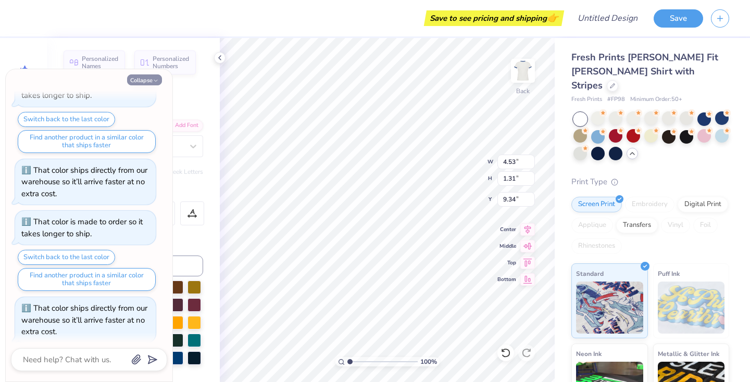
click at [160, 76] on button "Collapse" at bounding box center [144, 79] width 35 height 11
type textarea "x"
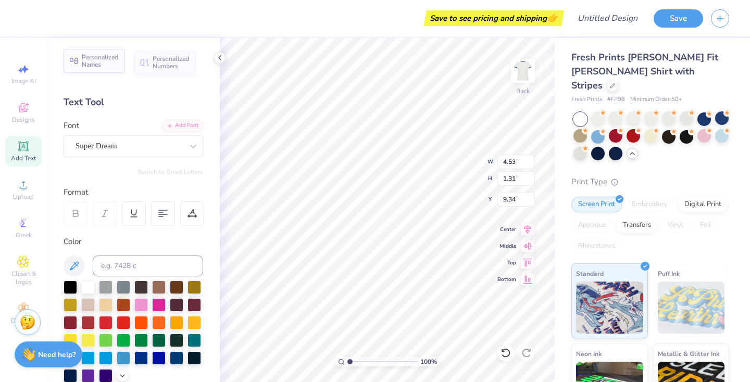
click at [106, 59] on span "Personalized Names" at bounding box center [100, 61] width 37 height 15
type input "9.32"
type input "1.50"
type input "9.25"
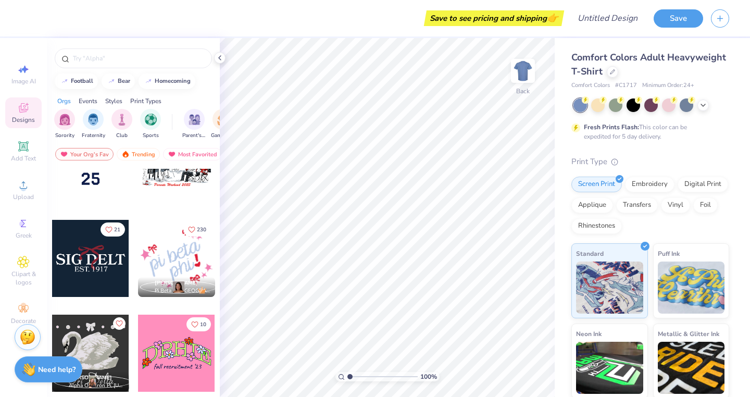
scroll to position [2699, 0]
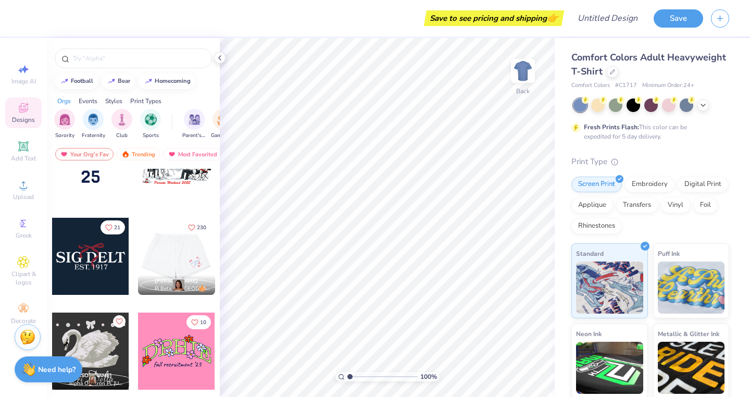
click at [138, 256] on div at bounding box center [99, 256] width 77 height 77
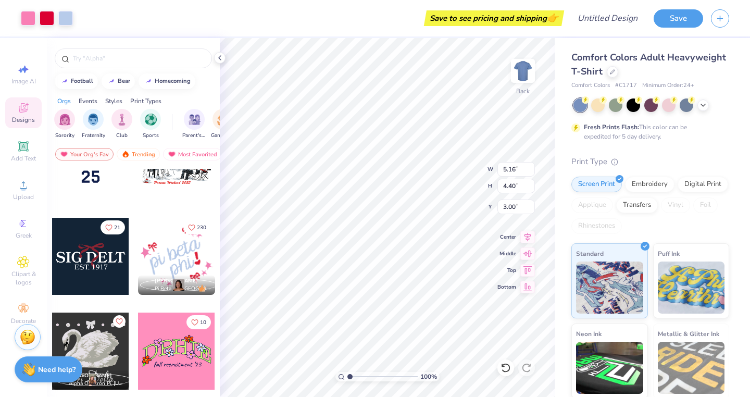
type input "3.53"
type input "8.13"
type input "6.94"
type input "3.54"
type input "10.68"
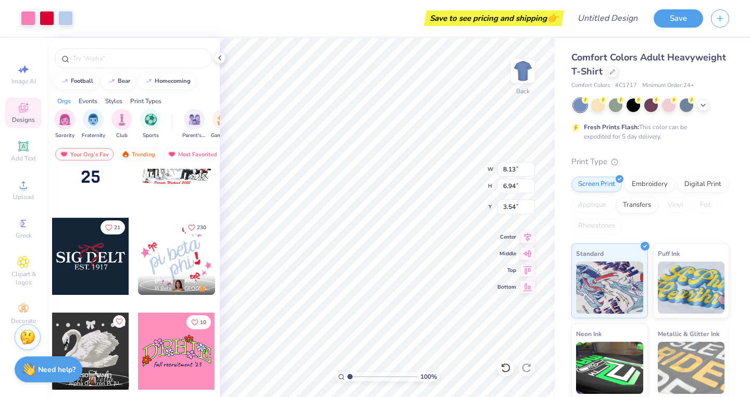
type input "9.12"
type input "3.64"
click at [601, 108] on div at bounding box center [598, 104] width 14 height 14
click at [614, 69] on icon at bounding box center [612, 71] width 4 height 4
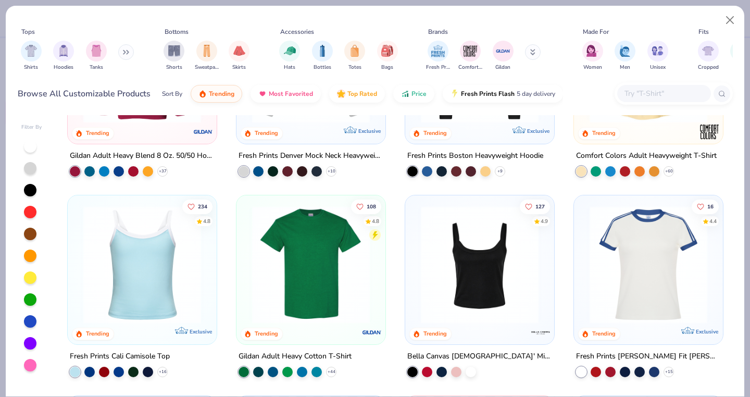
scroll to position [147, 0]
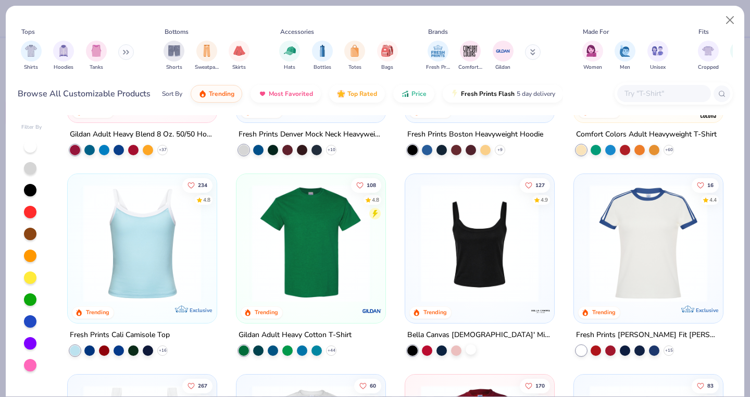
click at [465, 346] on div at bounding box center [470, 349] width 10 height 10
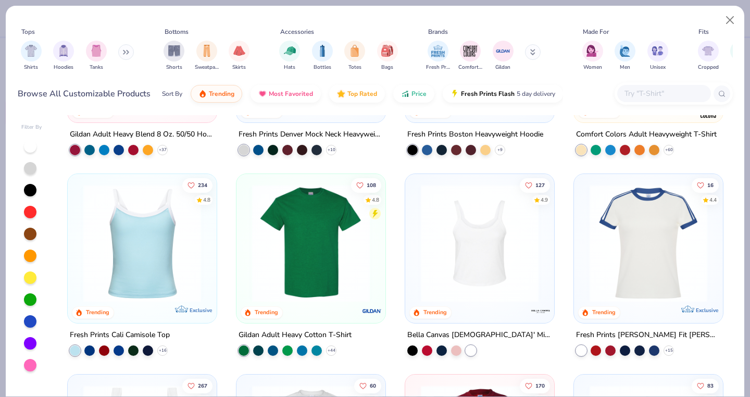
click at [463, 262] on img at bounding box center [479, 243] width 128 height 118
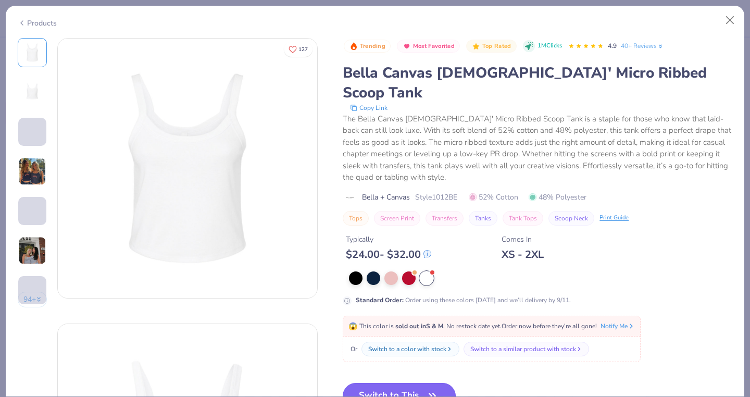
click at [371, 382] on button "Switch to This" at bounding box center [399, 396] width 113 height 26
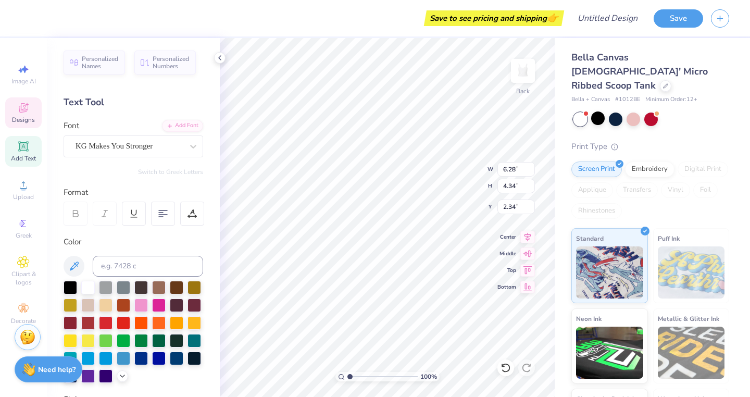
scroll to position [8, 4]
type textarea "lambda theta"
type input "3.02"
type input "3.22"
type input "4.35"
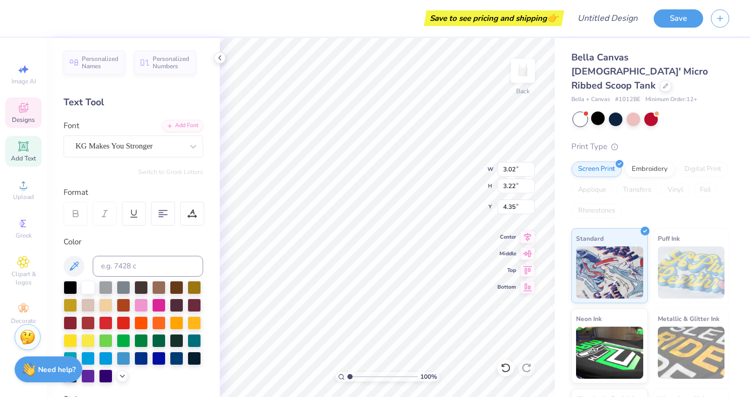
scroll to position [8, 2]
type textarea "nu"
type input "2.00"
click at [66, 16] on div at bounding box center [65, 17] width 15 height 15
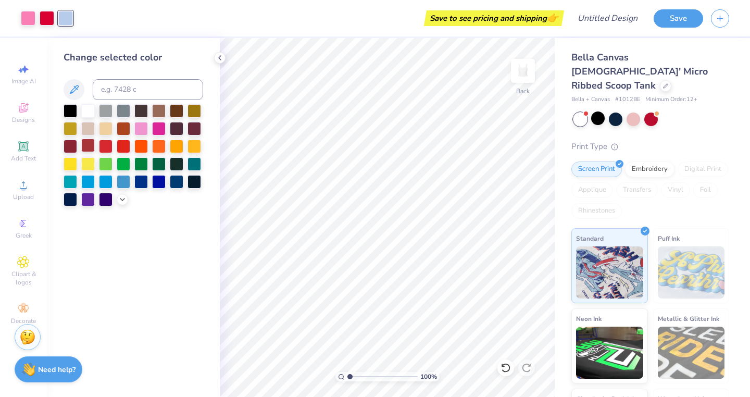
click at [87, 148] on div at bounding box center [88, 145] width 14 height 14
click at [48, 17] on div at bounding box center [47, 17] width 15 height 15
click at [142, 131] on div at bounding box center [141, 128] width 14 height 14
click at [30, 18] on div at bounding box center [28, 17] width 15 height 15
click at [162, 130] on div at bounding box center [159, 128] width 14 height 14
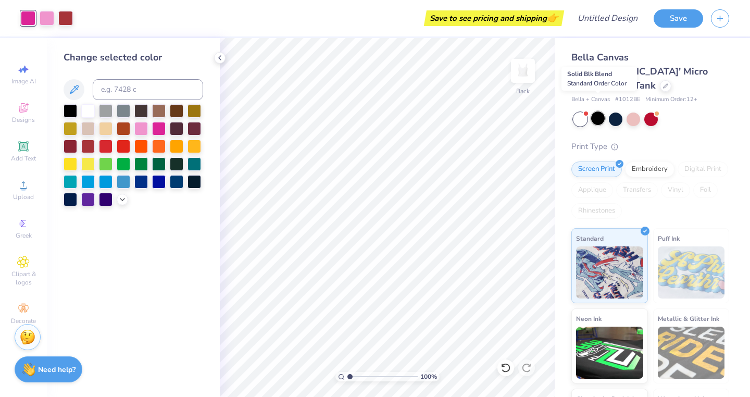
click at [597, 111] on div at bounding box center [598, 118] width 14 height 14
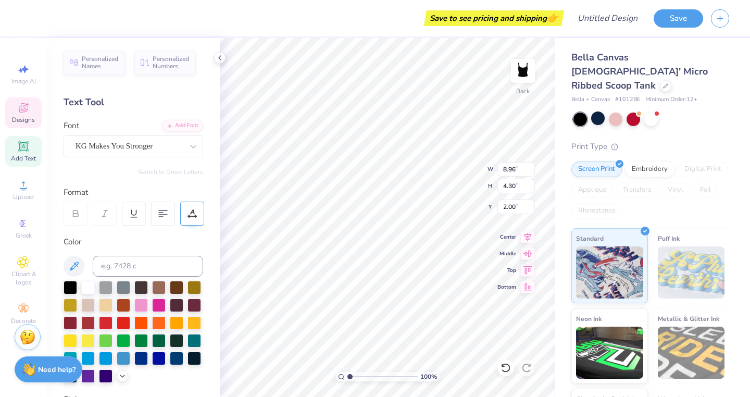
scroll to position [0, 0]
click at [532, 170] on input "8.95" at bounding box center [515, 169] width 37 height 15
click at [532, 170] on input "8.94" at bounding box center [515, 169] width 37 height 15
click at [532, 170] on input "8.93" at bounding box center [515, 169] width 37 height 15
click at [532, 170] on input "8.92" at bounding box center [515, 169] width 37 height 15
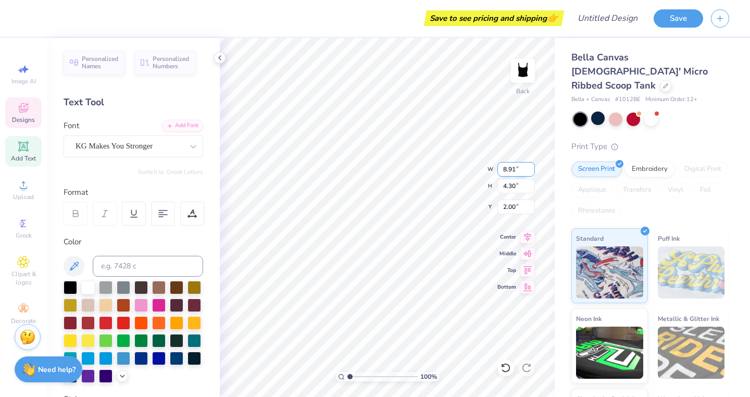
click at [532, 170] on input "8.91" at bounding box center [515, 169] width 37 height 15
click at [532, 170] on input "8.9" at bounding box center [515, 169] width 37 height 15
click at [532, 170] on input "8.89" at bounding box center [515, 169] width 37 height 15
click at [532, 170] on input "8.88" at bounding box center [515, 169] width 37 height 15
click at [532, 170] on input "8.87" at bounding box center [515, 169] width 37 height 15
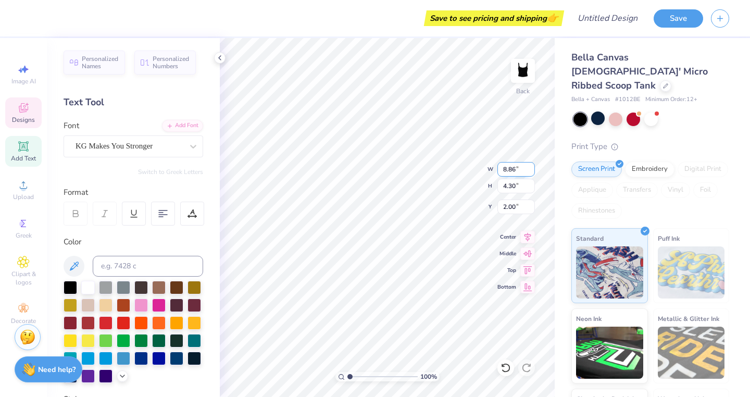
click at [532, 170] on input "8.86" at bounding box center [515, 169] width 37 height 15
click at [532, 170] on input "8.85" at bounding box center [515, 169] width 37 height 15
click at [532, 170] on input "8.84" at bounding box center [515, 169] width 37 height 15
click at [532, 170] on input "8.83" at bounding box center [515, 169] width 37 height 15
click at [532, 170] on input "8.82" at bounding box center [515, 169] width 37 height 15
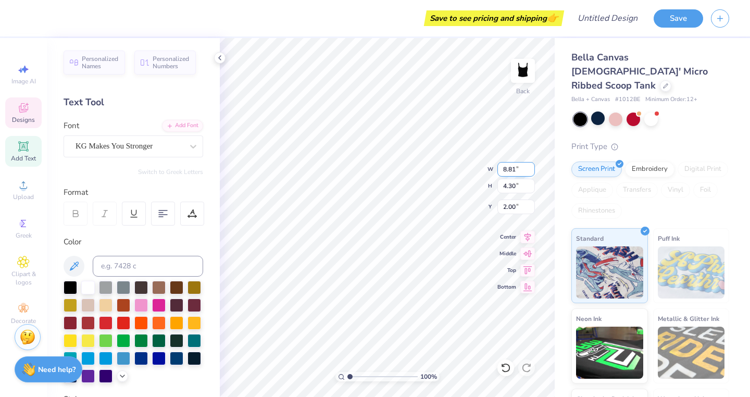
click at [532, 170] on input "8.81" at bounding box center [515, 169] width 37 height 15
click at [532, 170] on input "8.8" at bounding box center [515, 169] width 37 height 15
type input "8.79"
click at [532, 170] on input "8.79" at bounding box center [515, 169] width 37 height 15
click at [150, 149] on span "KG Makes You Stronger" at bounding box center [113, 146] width 77 height 12
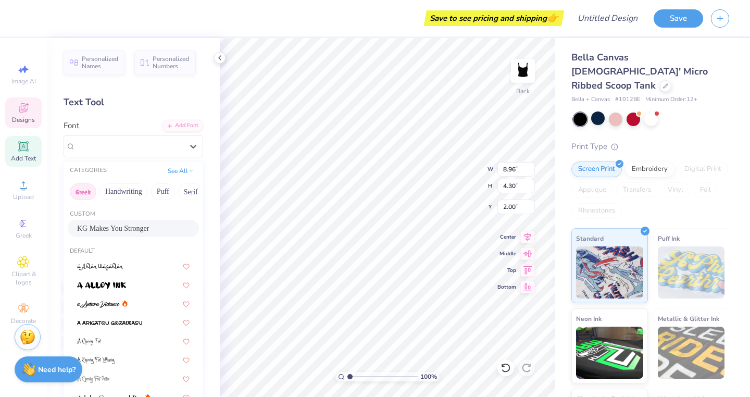
click at [88, 189] on button "Greek" at bounding box center [83, 191] width 27 height 17
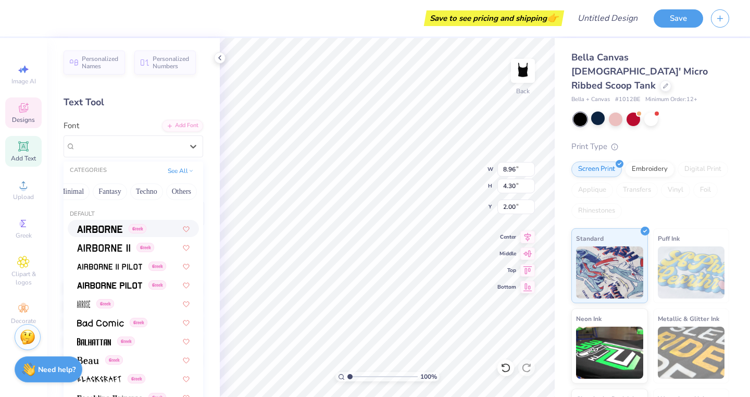
scroll to position [0, 314]
click at [174, 171] on button "See All" at bounding box center [180, 169] width 32 height 10
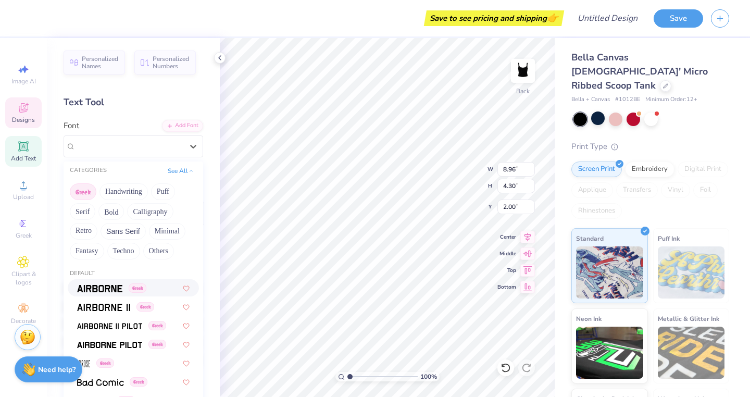
click at [84, 188] on button "Greek" at bounding box center [83, 191] width 27 height 17
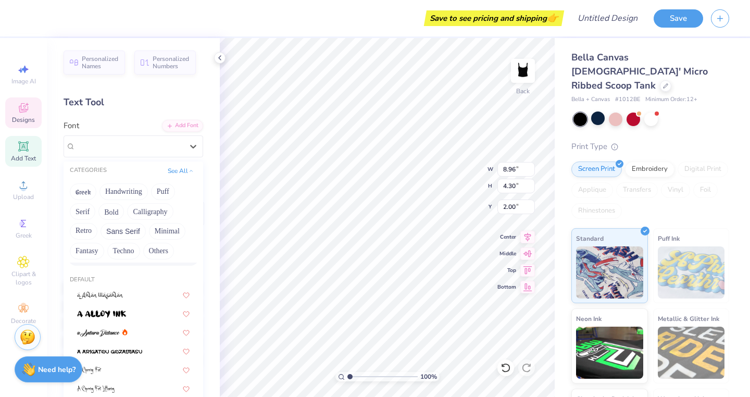
scroll to position [46, 0]
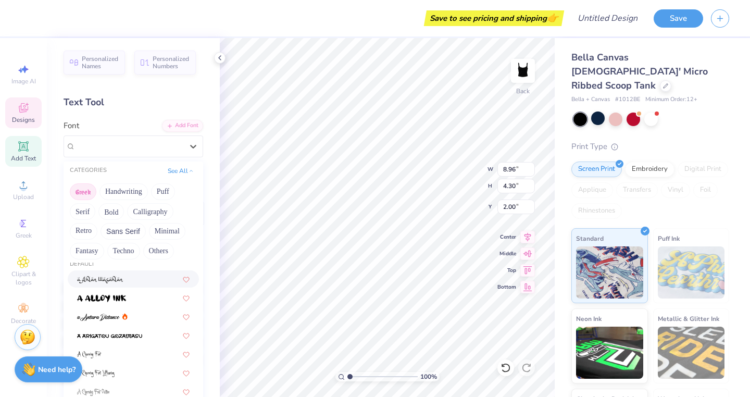
click at [84, 193] on button "Greek" at bounding box center [83, 191] width 27 height 17
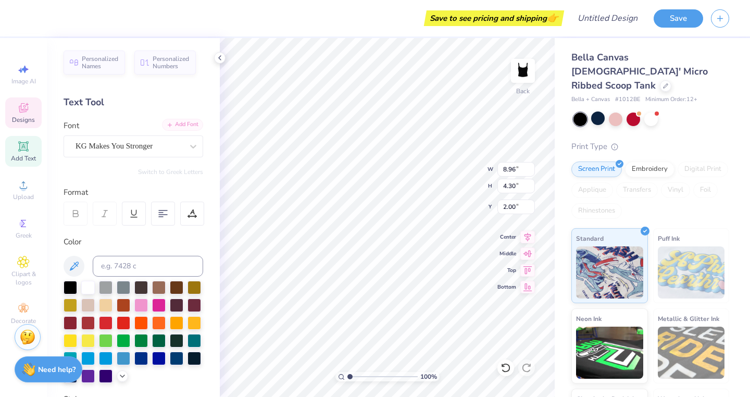
click at [171, 130] on div "Add Font" at bounding box center [182, 125] width 41 height 12
type input "6.21"
type input "2.98"
type input "2.92"
type input "1.69"
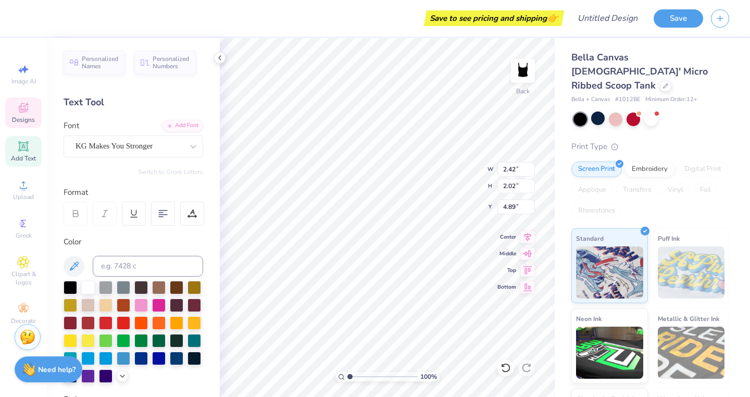
type input "1.41"
type input "5.52"
type input "5.20"
type input "1.11"
type input "1.19"
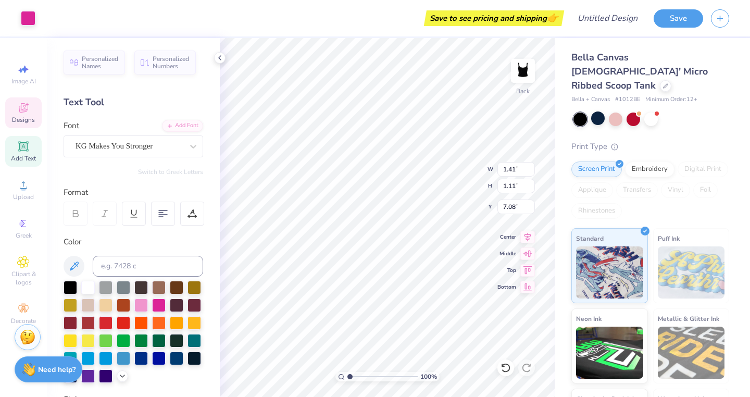
type input "2.64"
type input "6.39"
type input "1.41"
type input "1.11"
type input "7.08"
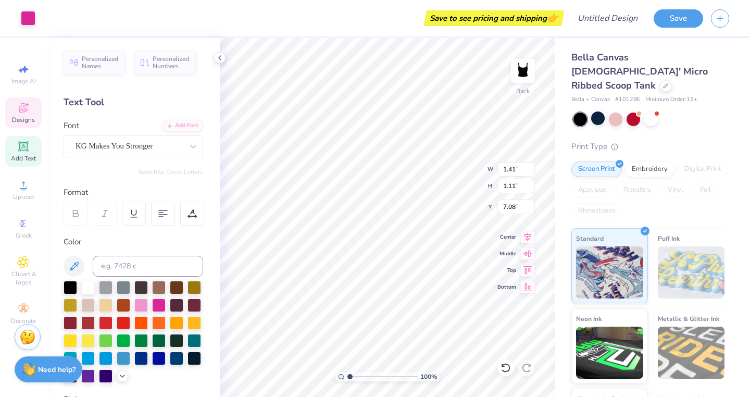
type input "7.58"
type input "1.11"
type input "1.19"
type input "6.61"
click at [649, 111] on div at bounding box center [651, 118] width 14 height 14
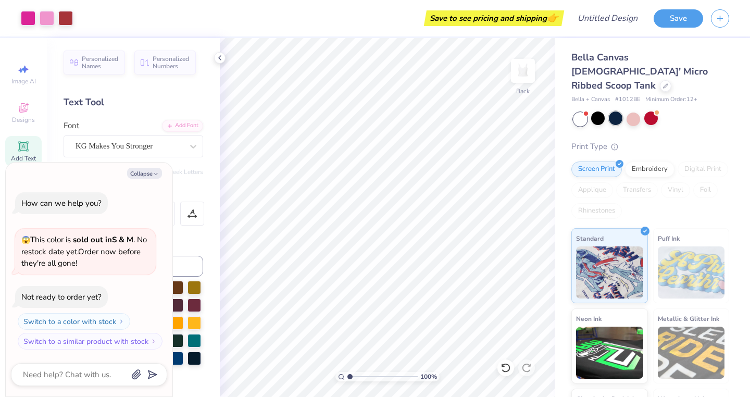
click at [616, 111] on div at bounding box center [616, 118] width 14 height 14
click at [632, 111] on div at bounding box center [633, 118] width 14 height 14
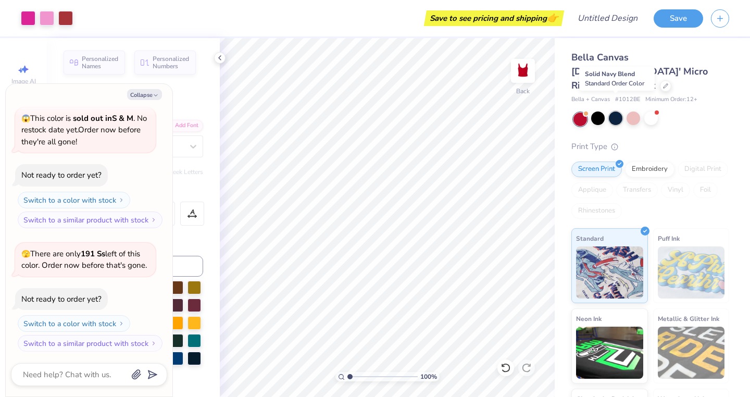
click at [616, 111] on div at bounding box center [616, 118] width 14 height 14
click at [157, 92] on button "Collapse" at bounding box center [144, 94] width 35 height 11
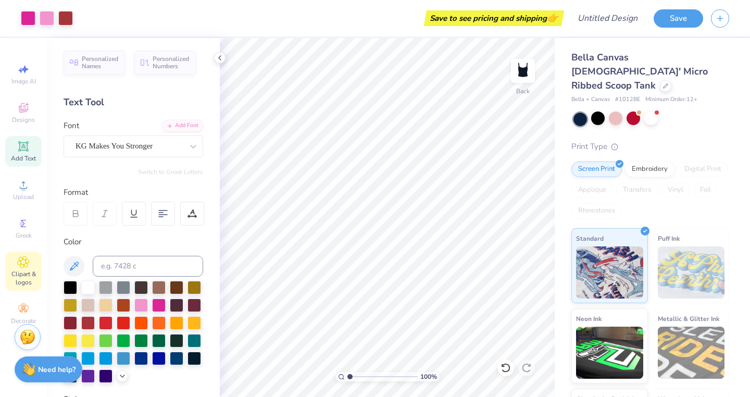
click at [19, 268] on div "Clipart & logos" at bounding box center [23, 270] width 36 height 39
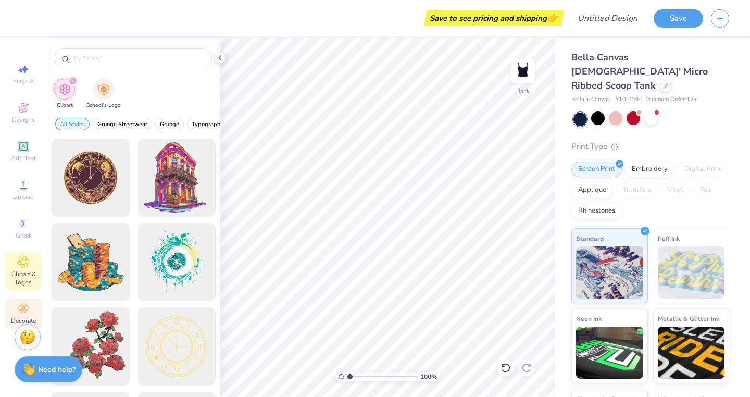
click at [21, 310] on icon at bounding box center [22, 311] width 4 height 4
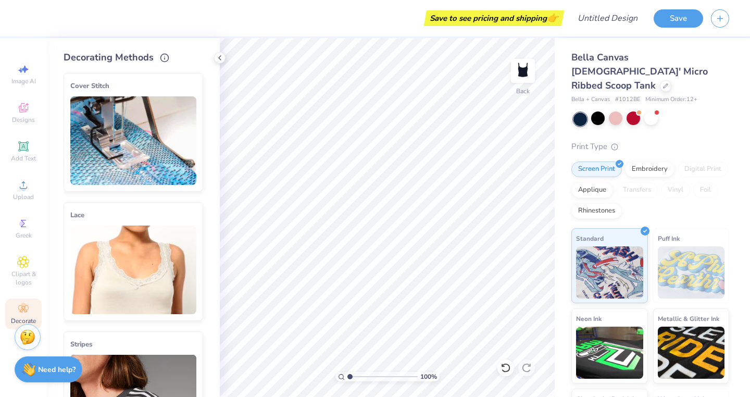
click at [117, 241] on img at bounding box center [133, 269] width 126 height 88
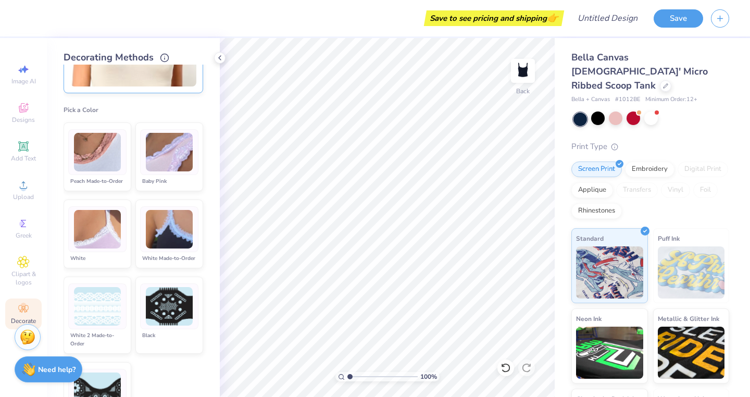
scroll to position [226, 0]
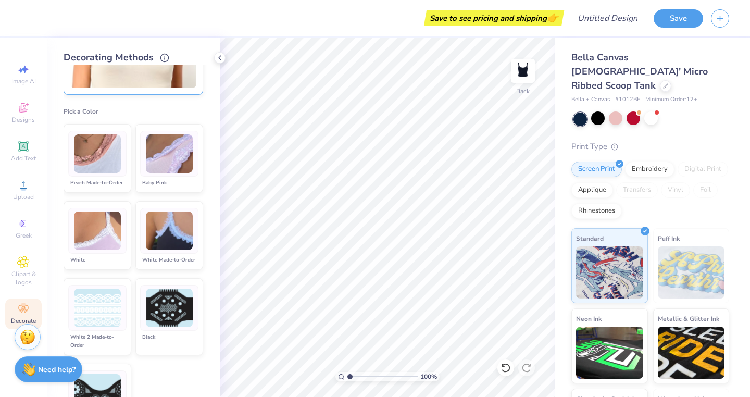
click at [171, 171] on img at bounding box center [169, 153] width 47 height 39
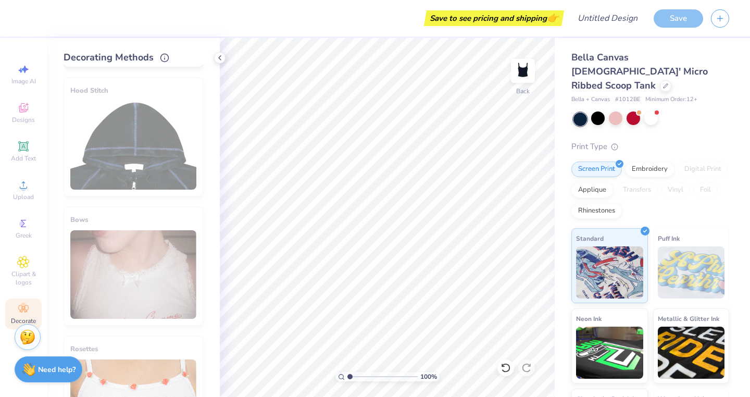
scroll to position [943, 0]
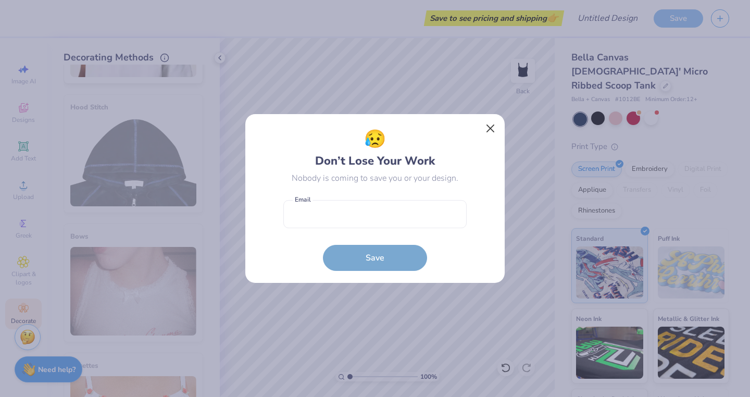
click at [489, 124] on button "Close" at bounding box center [490, 129] width 20 height 20
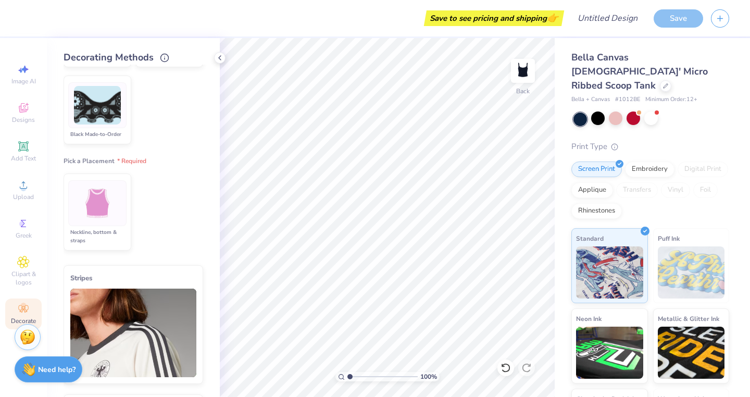
scroll to position [521, 0]
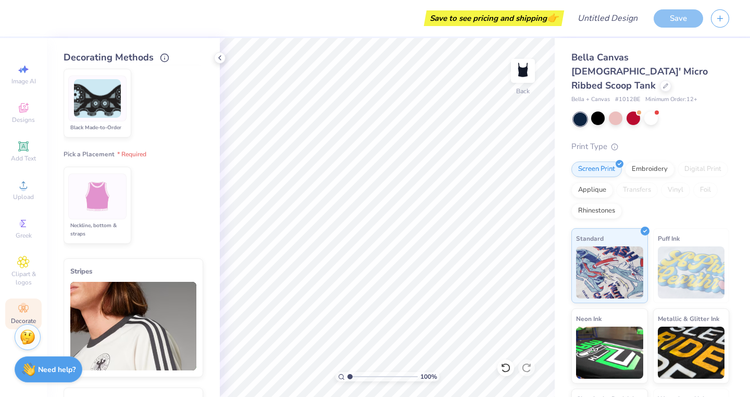
click at [98, 216] on img at bounding box center [97, 196] width 39 height 39
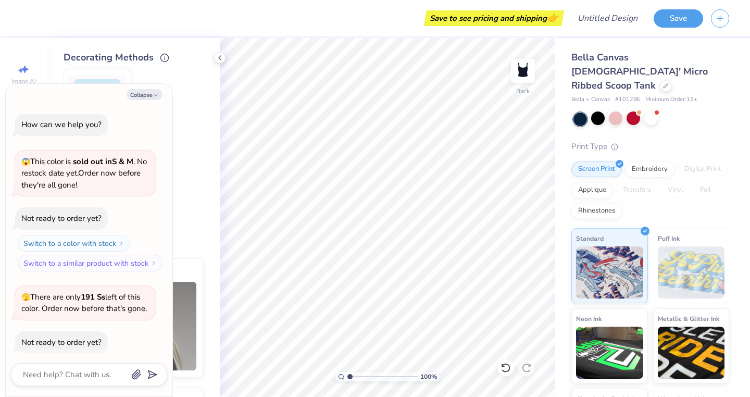
scroll to position [117, 0]
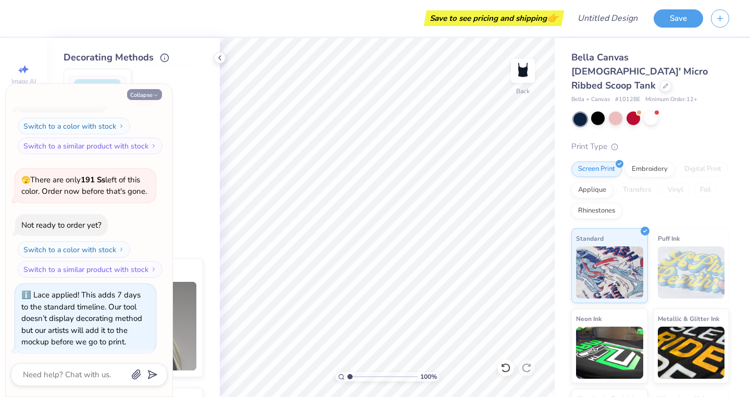
click at [155, 93] on icon "button" at bounding box center [156, 95] width 6 height 6
type textarea "x"
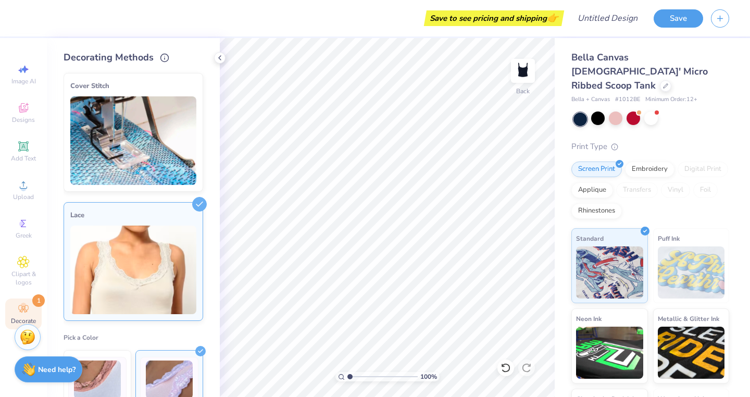
scroll to position [0, 0]
click at [30, 105] on div "Designs" at bounding box center [23, 112] width 36 height 31
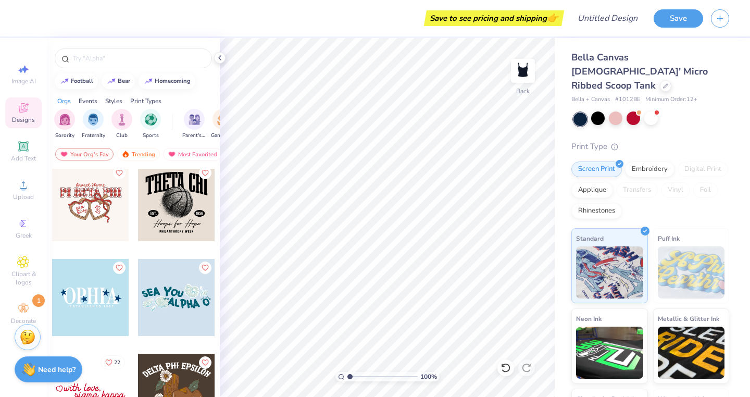
scroll to position [5773, 0]
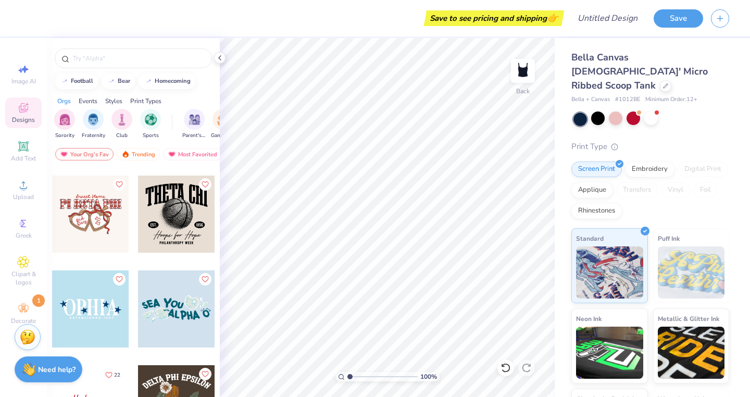
click at [99, 225] on div at bounding box center [90, 213] width 77 height 77
type input "0.39"
type input "0.43"
type input "0.35"
type input "0.44"
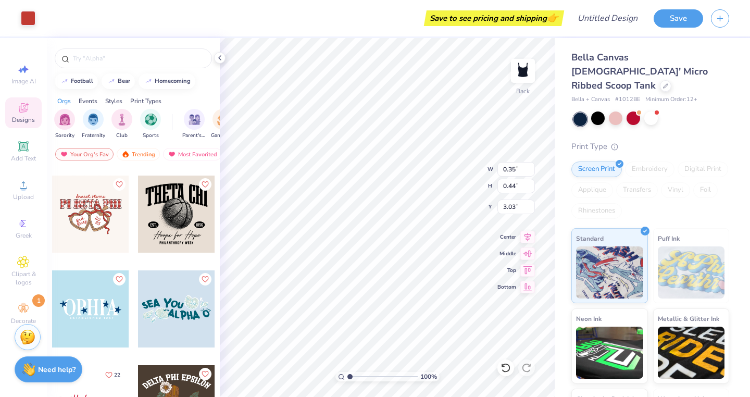
type input "0.62"
type input "0.45"
type input "2.74"
type input "2.66"
click at [17, 159] on span "Add Text" at bounding box center [23, 158] width 25 height 8
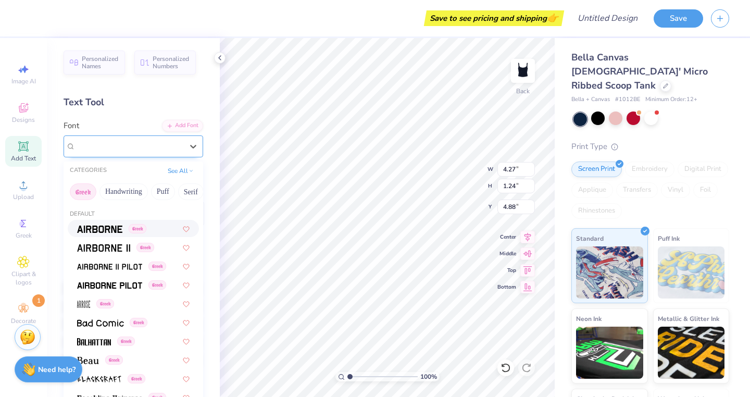
click at [125, 147] on div "Super Dream" at bounding box center [128, 146] width 109 height 16
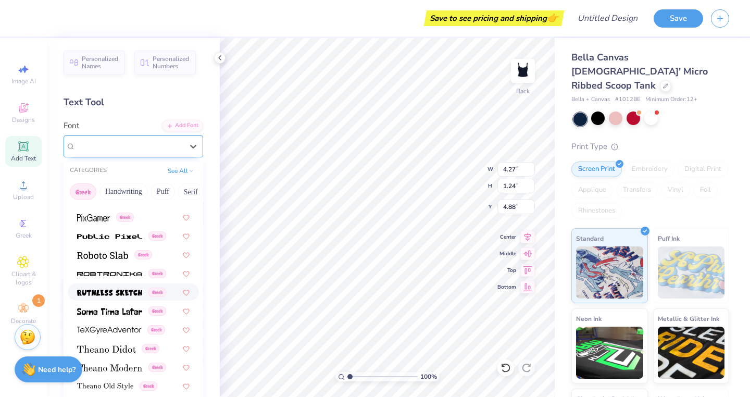
scroll to position [629, 0]
click at [149, 144] on div "Super Dream" at bounding box center [128, 146] width 107 height 12
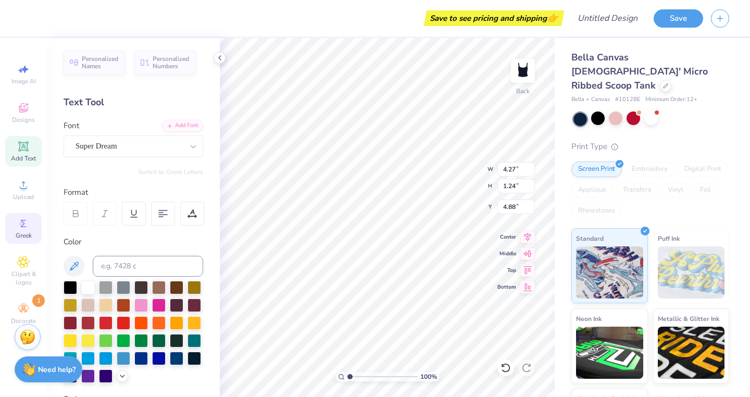
click at [28, 225] on icon at bounding box center [23, 223] width 12 height 12
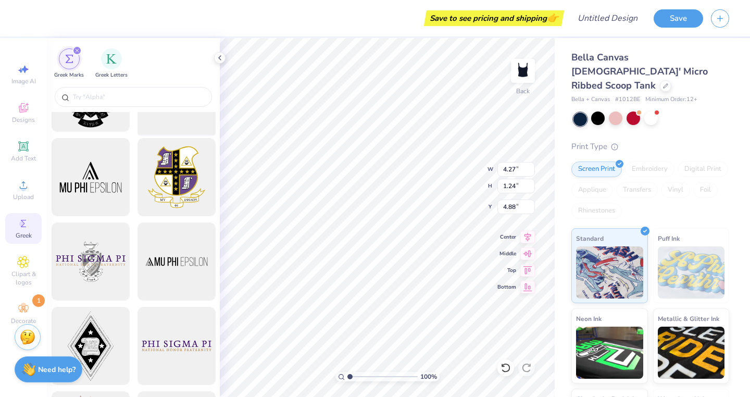
scroll to position [58, 0]
click at [19, 267] on icon at bounding box center [23, 262] width 12 height 12
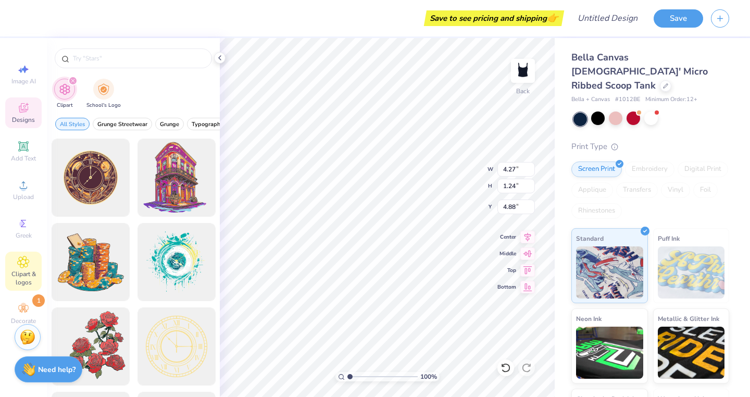
click at [23, 105] on icon at bounding box center [23, 108] width 12 height 12
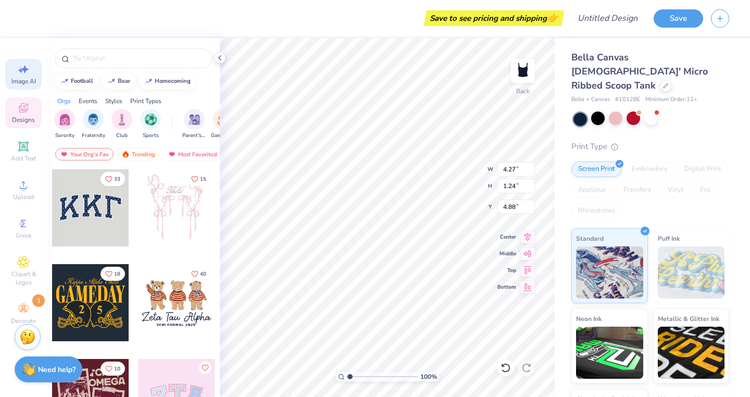
click at [25, 66] on icon at bounding box center [24, 70] width 7 height 8
select select "4"
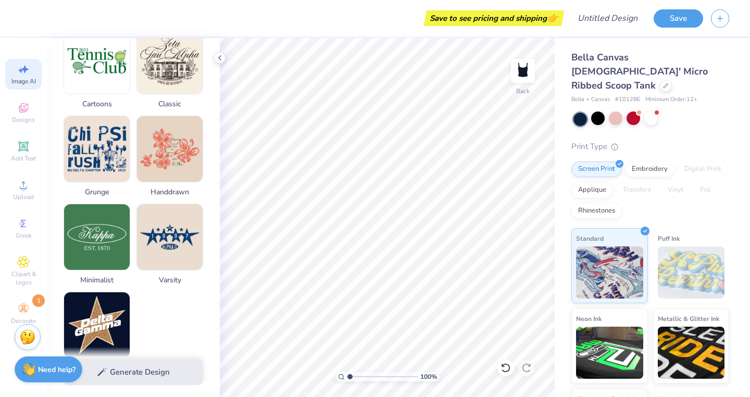
scroll to position [430, 0]
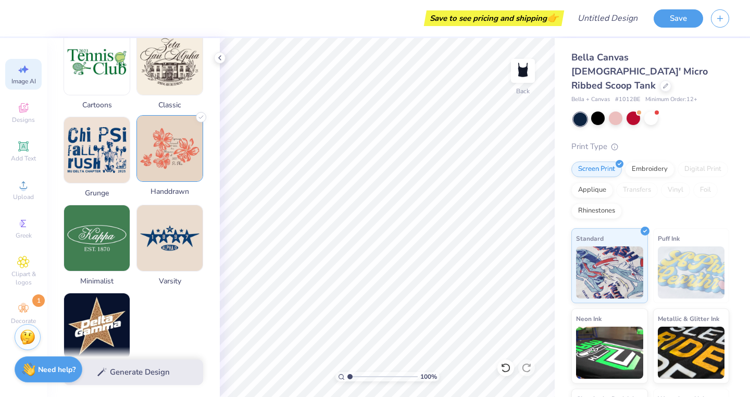
click at [169, 146] on img at bounding box center [170, 149] width 66 height 66
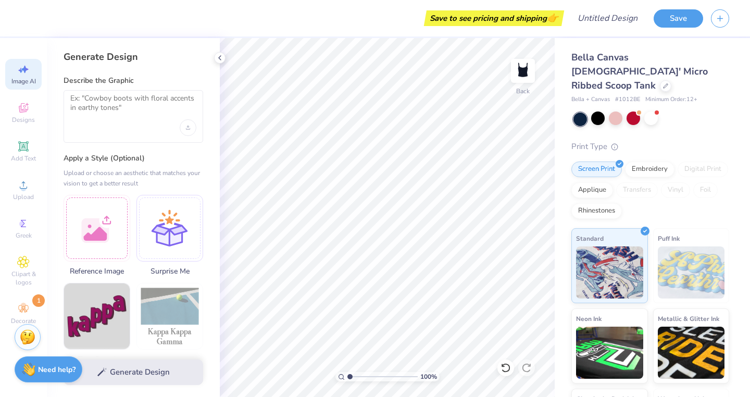
scroll to position [0, 0]
click at [131, 119] on textarea at bounding box center [133, 107] width 126 height 26
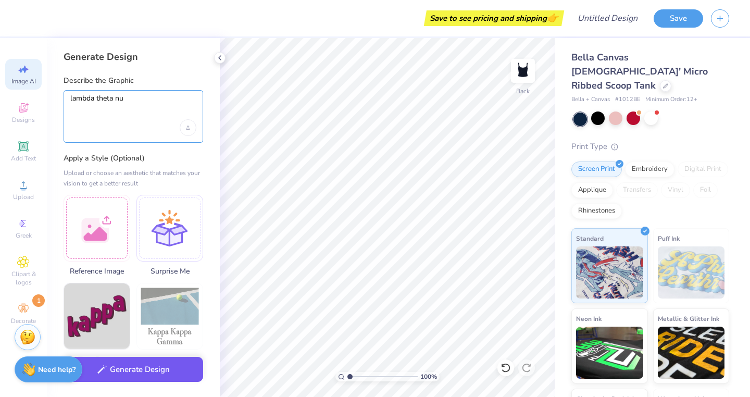
type textarea "lambda theta nu"
click at [140, 378] on button "Generate Design" at bounding box center [134, 370] width 140 height 26
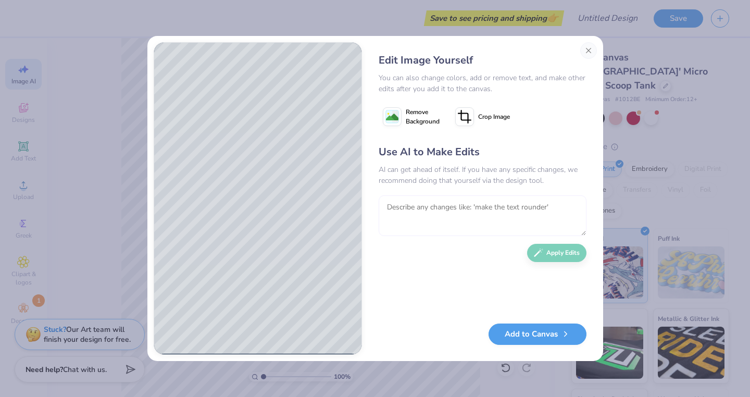
click at [551, 205] on textarea at bounding box center [482, 215] width 208 height 41
click at [479, 209] on textarea at bounding box center [482, 215] width 208 height 41
click at [467, 216] on textarea at bounding box center [482, 215] width 208 height 41
click at [477, 206] on textarea at bounding box center [482, 215] width 208 height 41
click at [421, 212] on textarea at bounding box center [482, 215] width 208 height 41
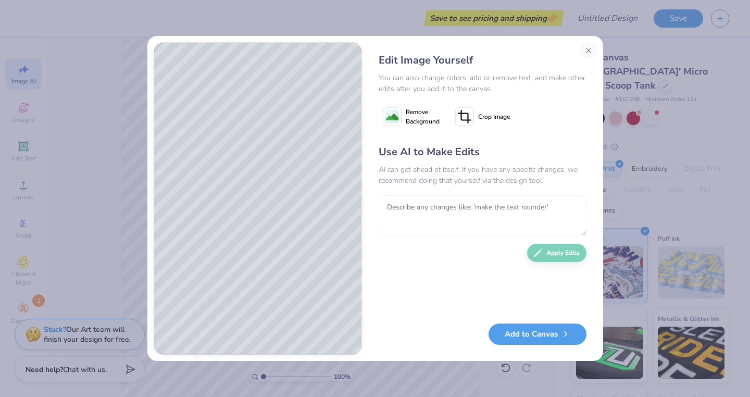
click at [421, 212] on textarea at bounding box center [482, 215] width 208 height 41
click at [459, 212] on textarea at bounding box center [482, 215] width 208 height 41
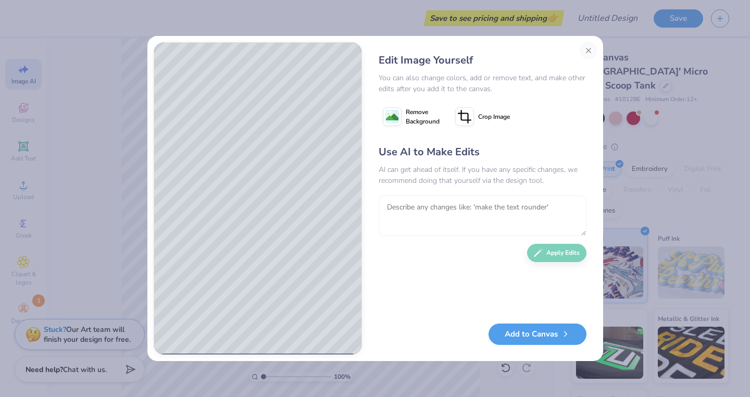
click at [406, 219] on textarea at bounding box center [482, 215] width 208 height 41
click at [553, 251] on div "Use AI to Make Edits AI can get ahead of itself. If you have any specific chang…" at bounding box center [482, 228] width 208 height 169
click at [517, 328] on button "Add to Canvas" at bounding box center [537, 331] width 98 height 21
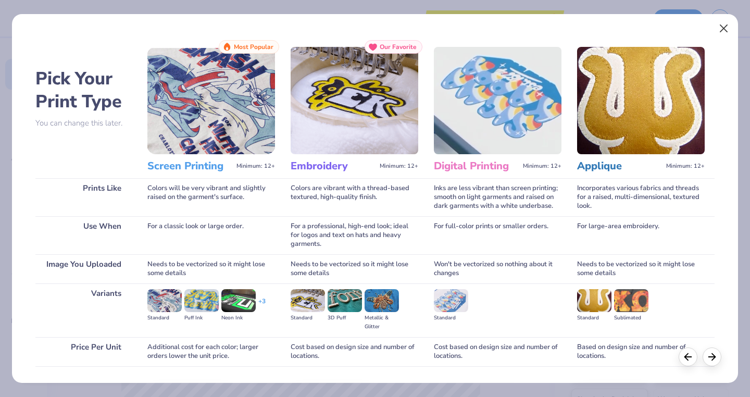
click at [724, 33] on button "Close" at bounding box center [724, 29] width 20 height 20
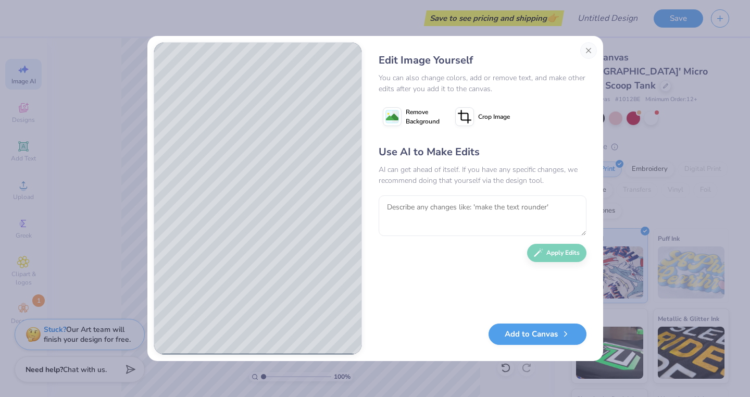
click at [533, 258] on div "Use AI to Make Edits AI can get ahead of itself. If you have any specific chang…" at bounding box center [482, 228] width 208 height 169
drag, startPoint x: 487, startPoint y: 213, endPoint x: 495, endPoint y: 251, distance: 39.2
click at [495, 251] on div "Use AI to Make Edits AI can get ahead of itself. If you have any specific chang…" at bounding box center [482, 228] width 208 height 169
type textarea "add roses and use burgundy as that is our main color"
click at [558, 251] on button "Apply Edits" at bounding box center [556, 250] width 59 height 18
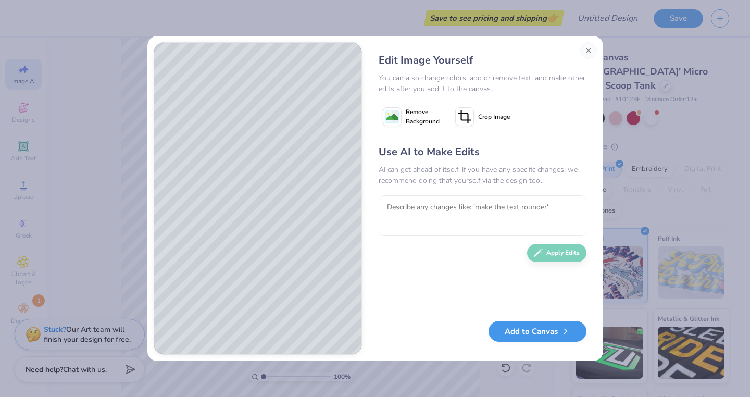
click at [530, 331] on button "Add to Canvas" at bounding box center [537, 331] width 98 height 21
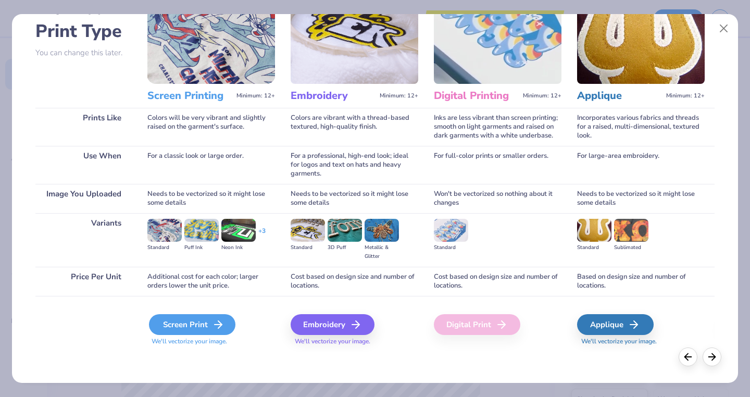
scroll to position [70, 0]
click at [172, 319] on div "Screen Print" at bounding box center [192, 324] width 86 height 21
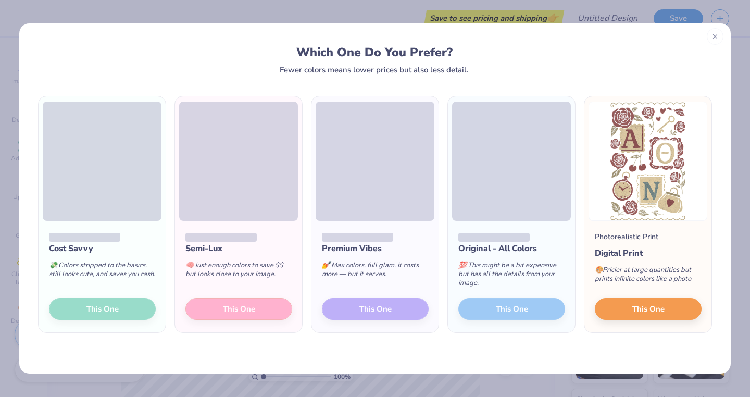
click at [716, 40] on div at bounding box center [714, 36] width 17 height 17
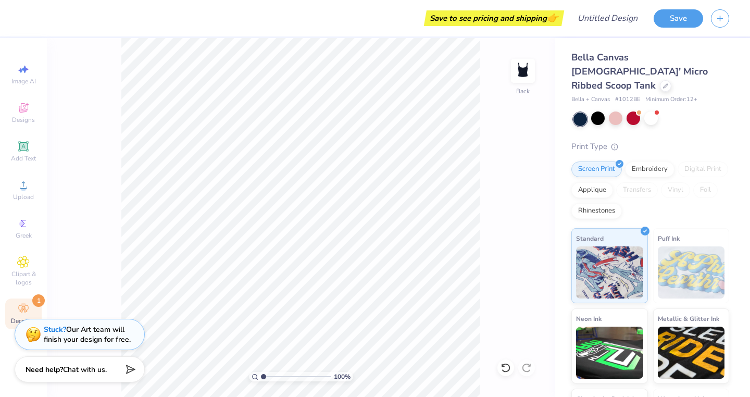
click at [25, 303] on circle at bounding box center [23, 305] width 6 height 6
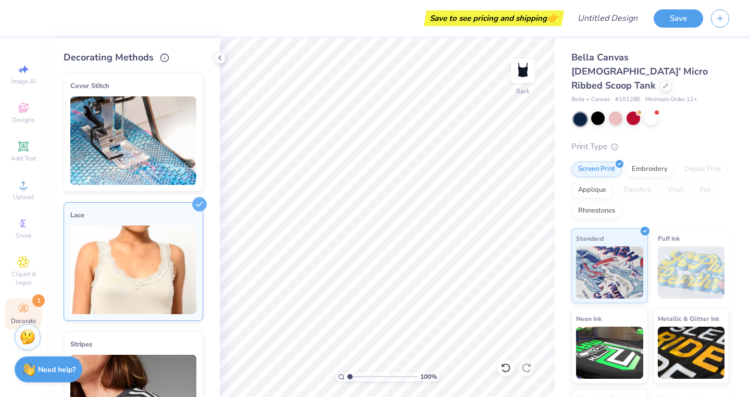
click at [33, 303] on span "1" at bounding box center [38, 300] width 12 height 12
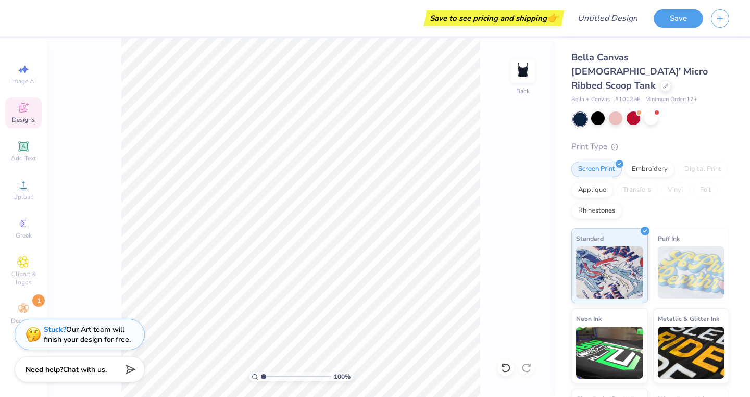
click at [22, 110] on icon at bounding box center [23, 109] width 8 height 7
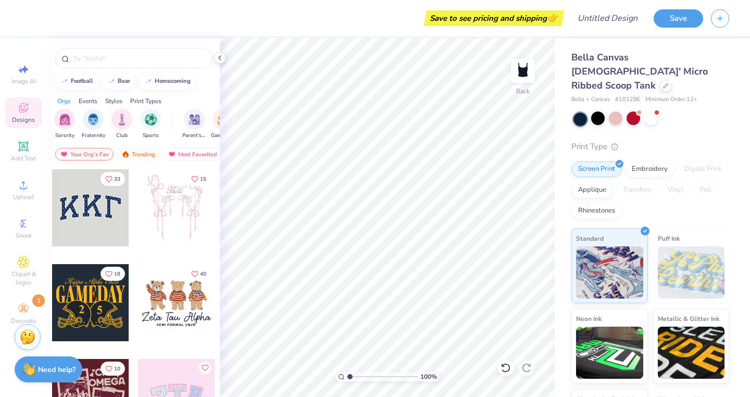
click at [89, 155] on div "Your Org's Fav" at bounding box center [84, 154] width 58 height 12
click at [28, 75] on icon at bounding box center [23, 69] width 12 height 12
select select "4"
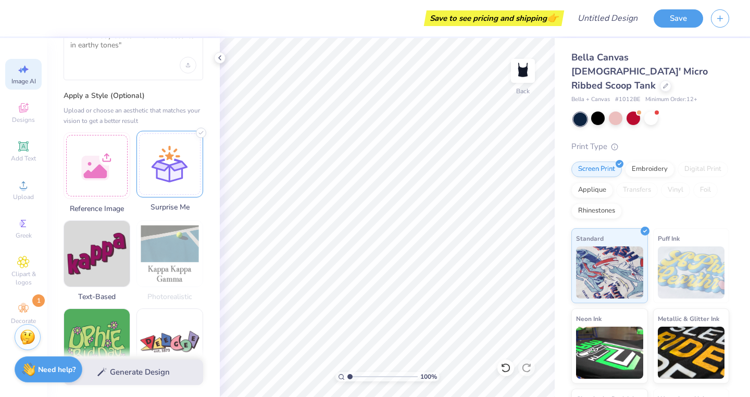
scroll to position [54, 0]
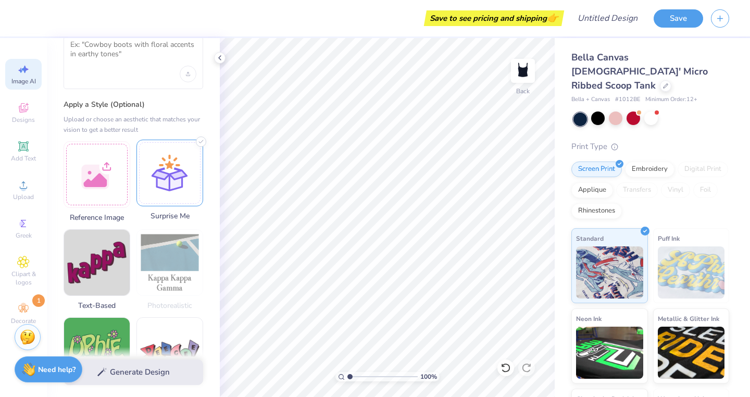
click at [169, 176] on div at bounding box center [169, 173] width 67 height 67
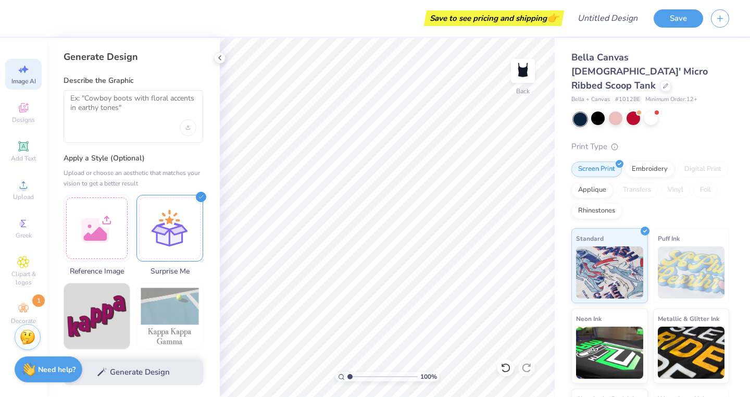
scroll to position [0, 0]
click at [177, 211] on div at bounding box center [169, 226] width 67 height 67
click at [156, 113] on textarea at bounding box center [133, 107] width 126 height 26
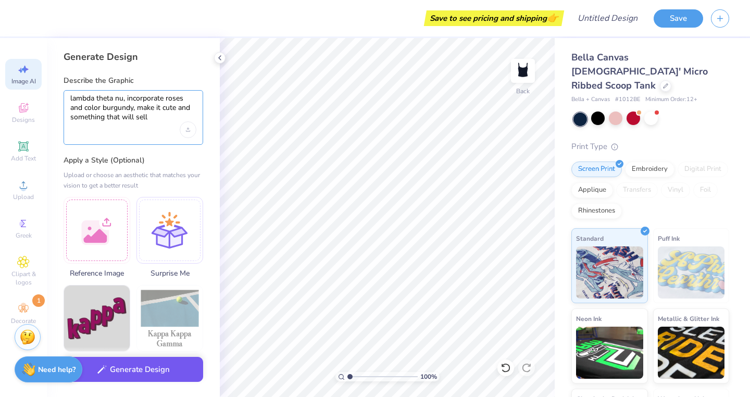
type textarea "lambda theta nu, incorporate roses and color burgundy, make it cute and somethi…"
click at [157, 369] on button "Generate Design" at bounding box center [134, 370] width 140 height 26
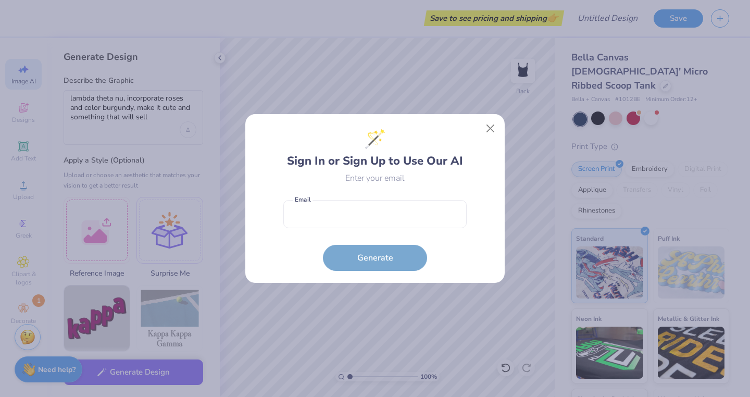
click at [445, 148] on div "🪄 Sign In or Sign Up to Use Our AI" at bounding box center [375, 148] width 176 height 44
click at [485, 128] on button "Close" at bounding box center [490, 129] width 20 height 20
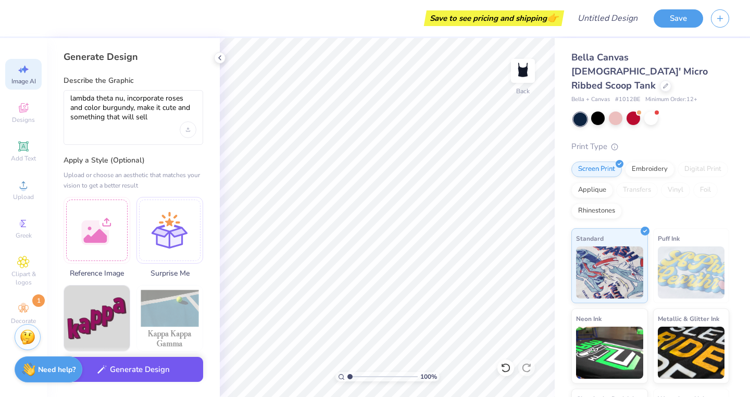
click at [122, 364] on button "Generate Design" at bounding box center [134, 370] width 140 height 26
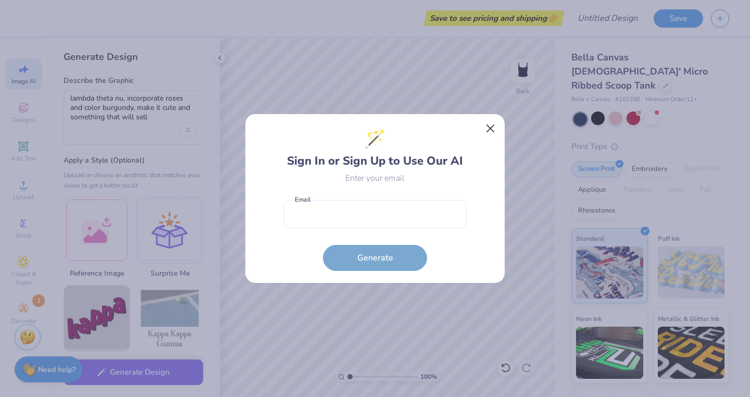
click at [490, 128] on button "Close" at bounding box center [490, 129] width 20 height 20
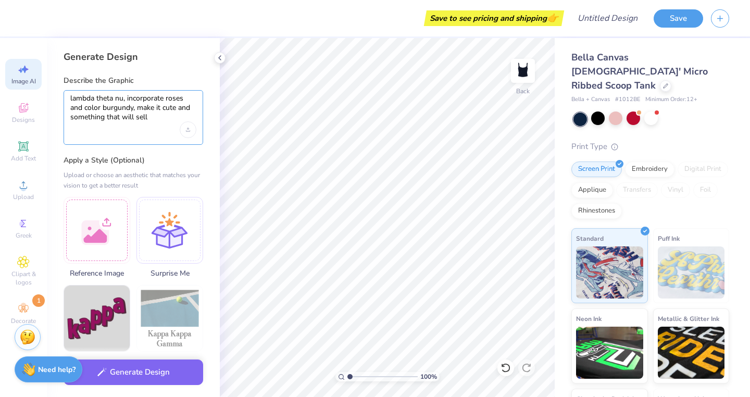
drag, startPoint x: 178, startPoint y: 109, endPoint x: 49, endPoint y: 93, distance: 129.6
click at [48, 93] on div "Generate Design Describe the Graphic lambda theta nu, incorporate roses and col…" at bounding box center [133, 217] width 173 height 359
